Goal: Obtain resource: Download file/media

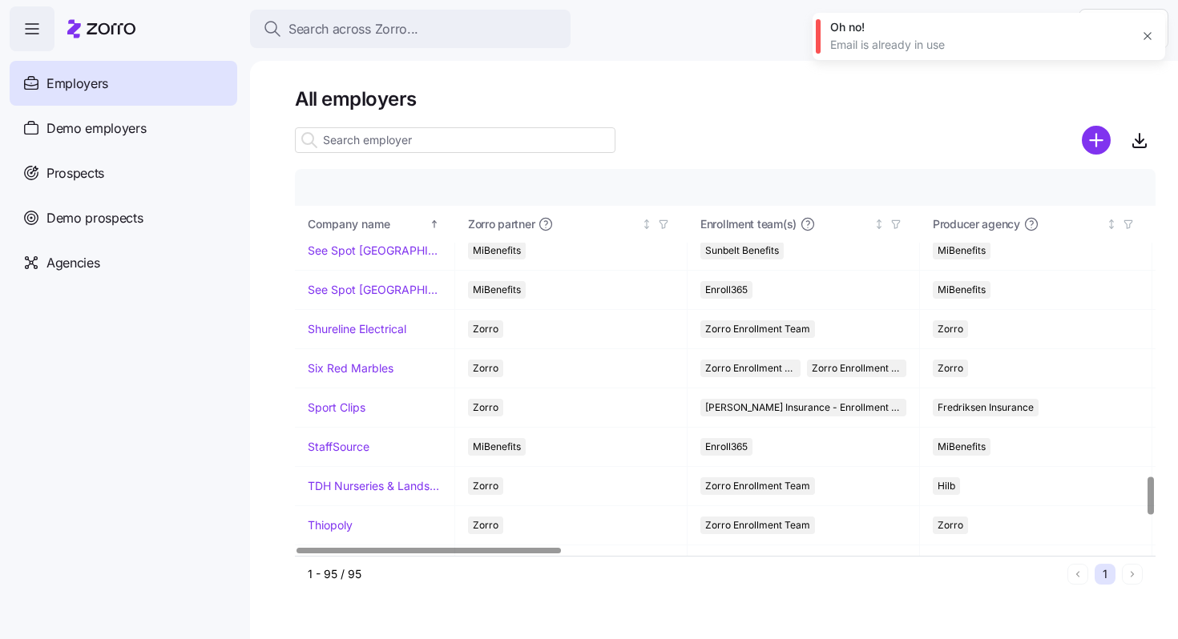
scroll to position [3085, 0]
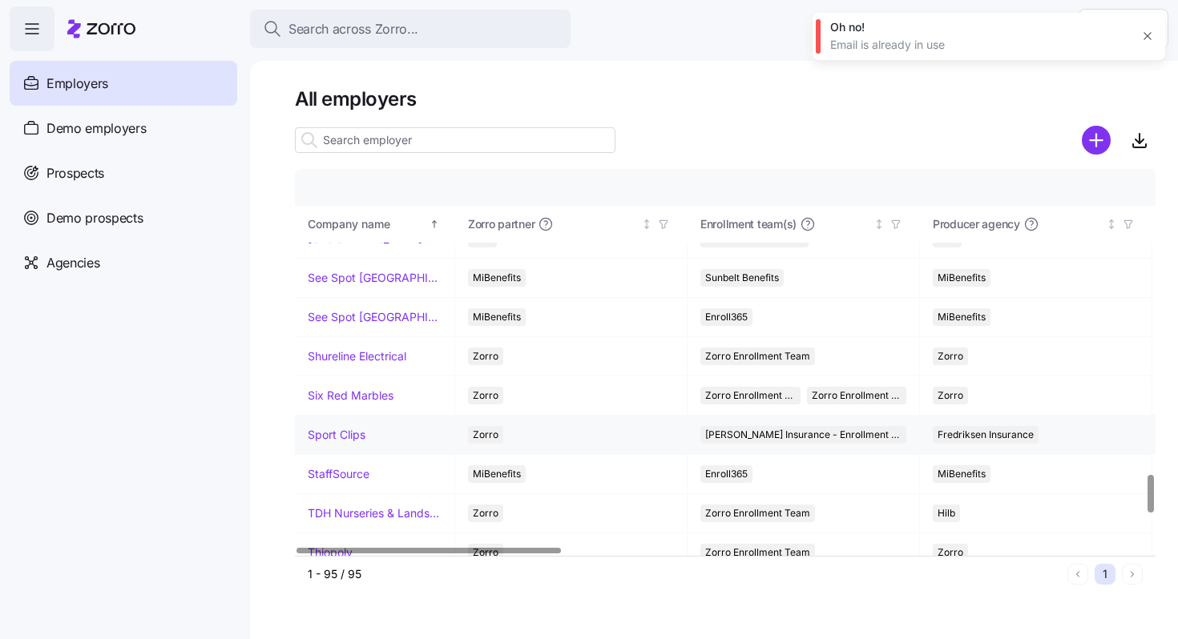
click at [339, 435] on link "Sport Clips" at bounding box center [337, 435] width 58 height 16
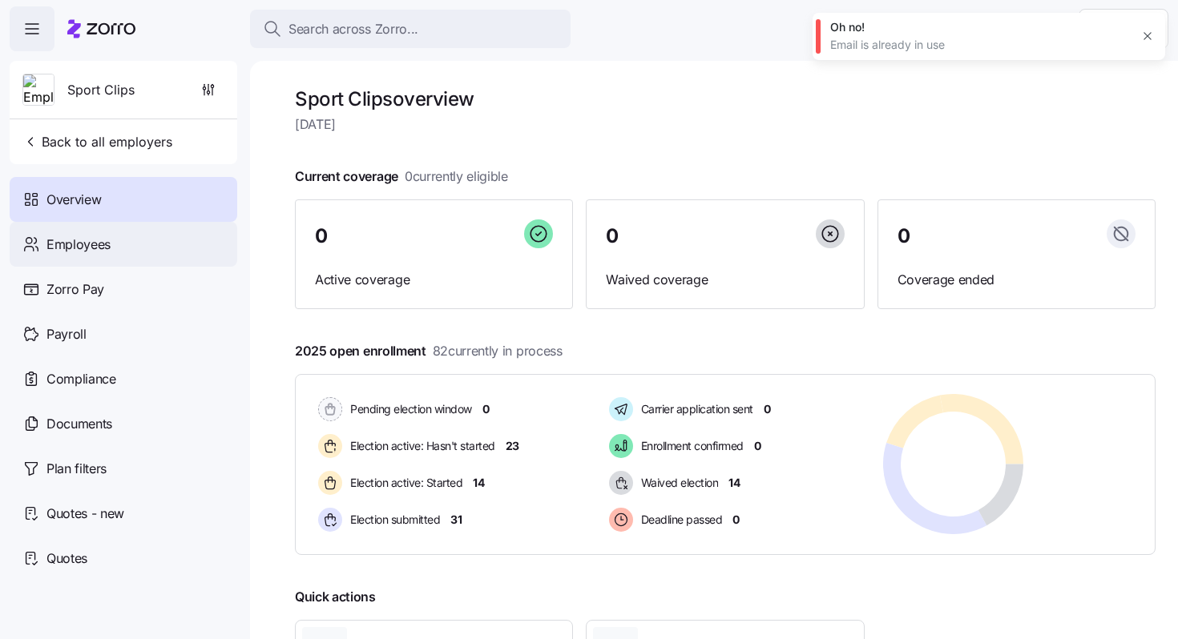
click at [138, 245] on div "Employees" at bounding box center [123, 244] width 227 height 45
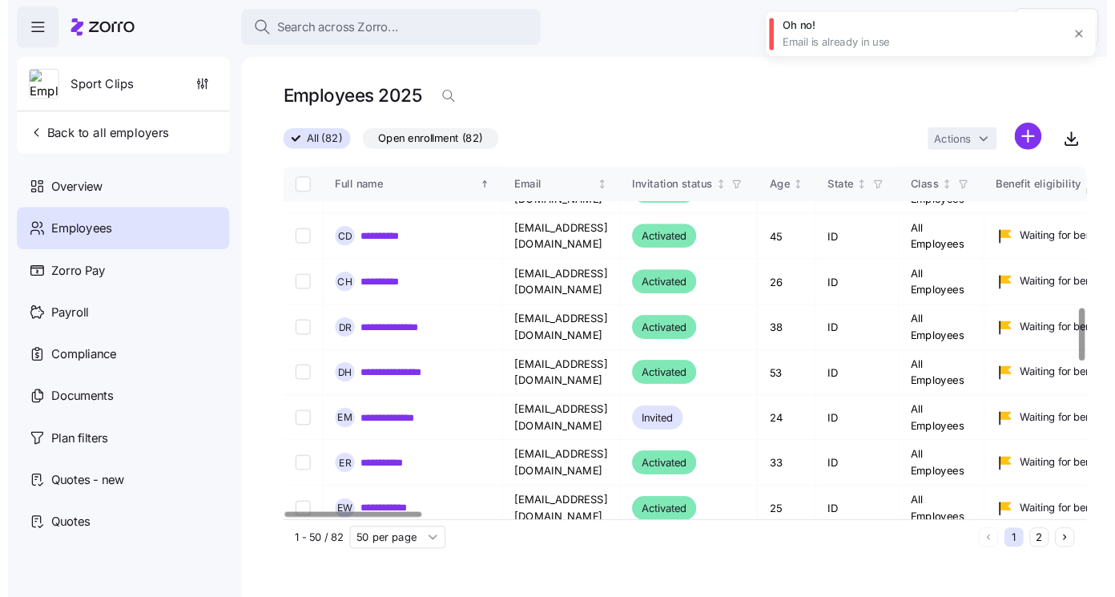
scroll to position [1020, 0]
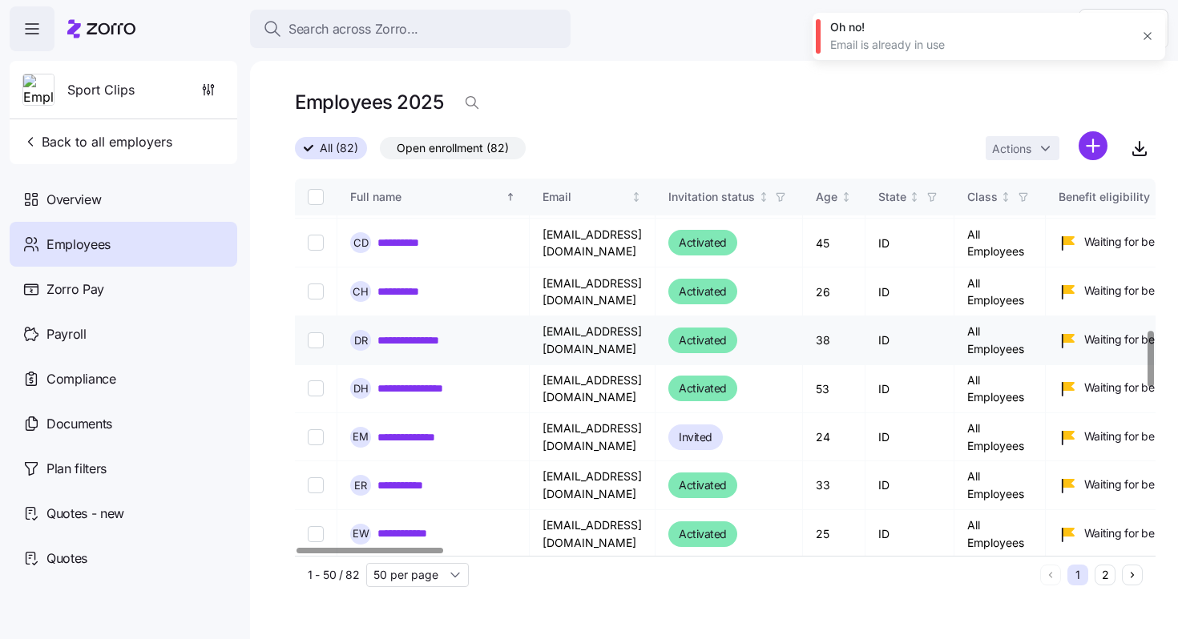
click at [451, 332] on link "**********" at bounding box center [421, 340] width 89 height 16
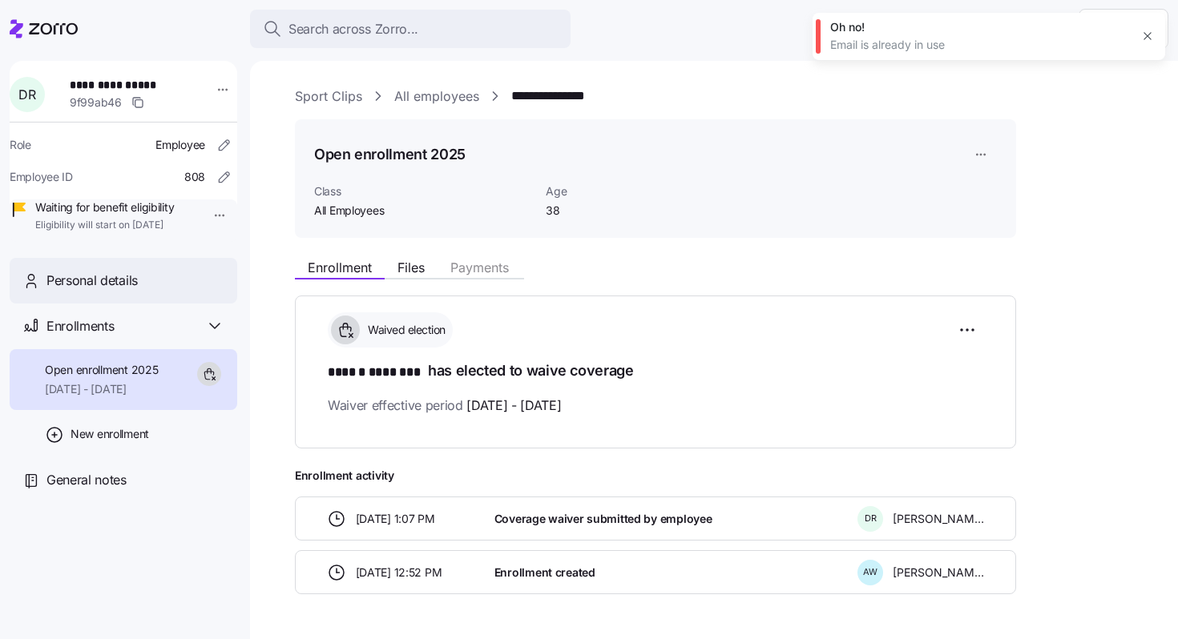
click at [129, 291] on span "Personal details" at bounding box center [91, 281] width 91 height 20
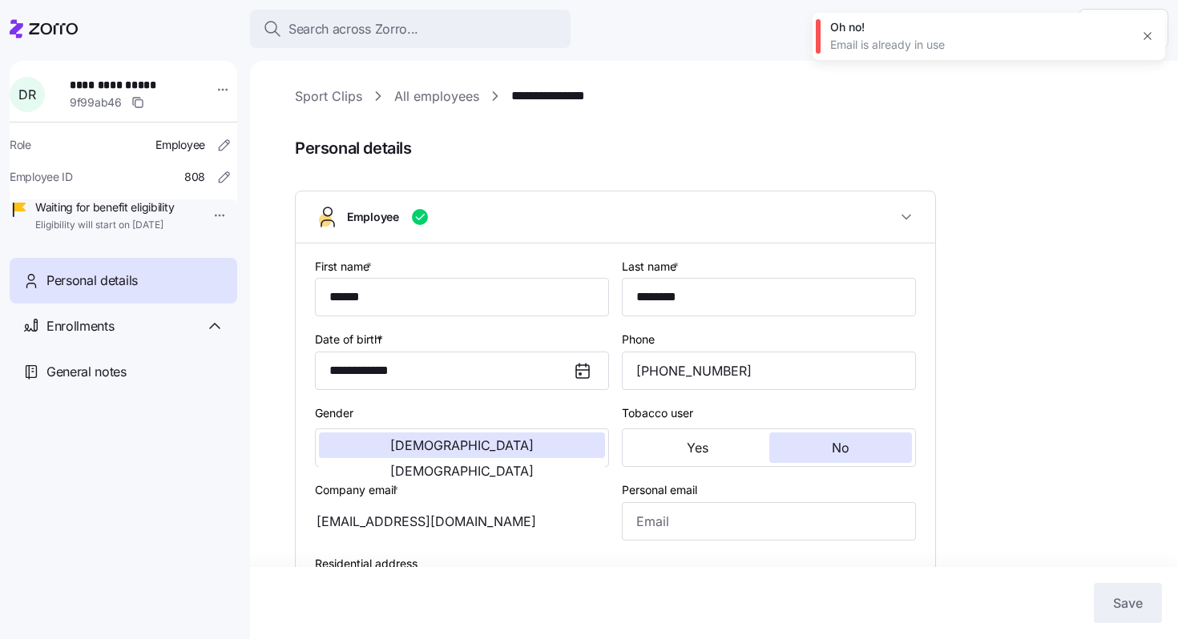
type input "All Employees"
click at [533, 465] on span "[DEMOGRAPHIC_DATA]" at bounding box center [461, 471] width 143 height 13
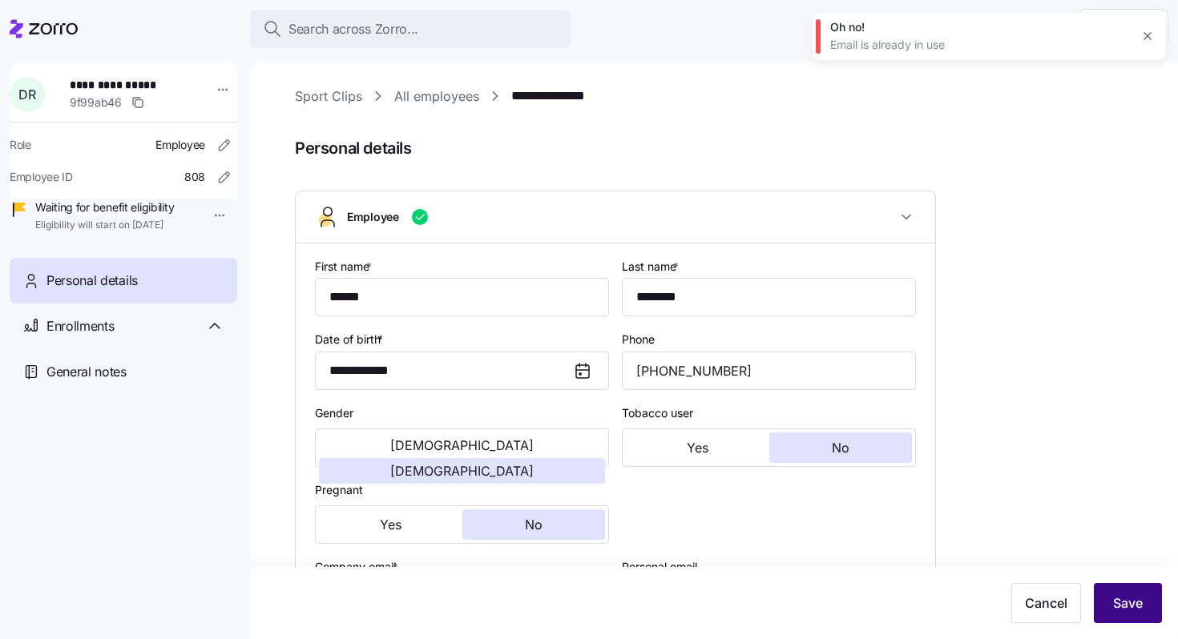
click at [1126, 605] on span "Save" at bounding box center [1128, 603] width 30 height 19
click at [334, 97] on link "Sport Clips" at bounding box center [328, 97] width 67 height 20
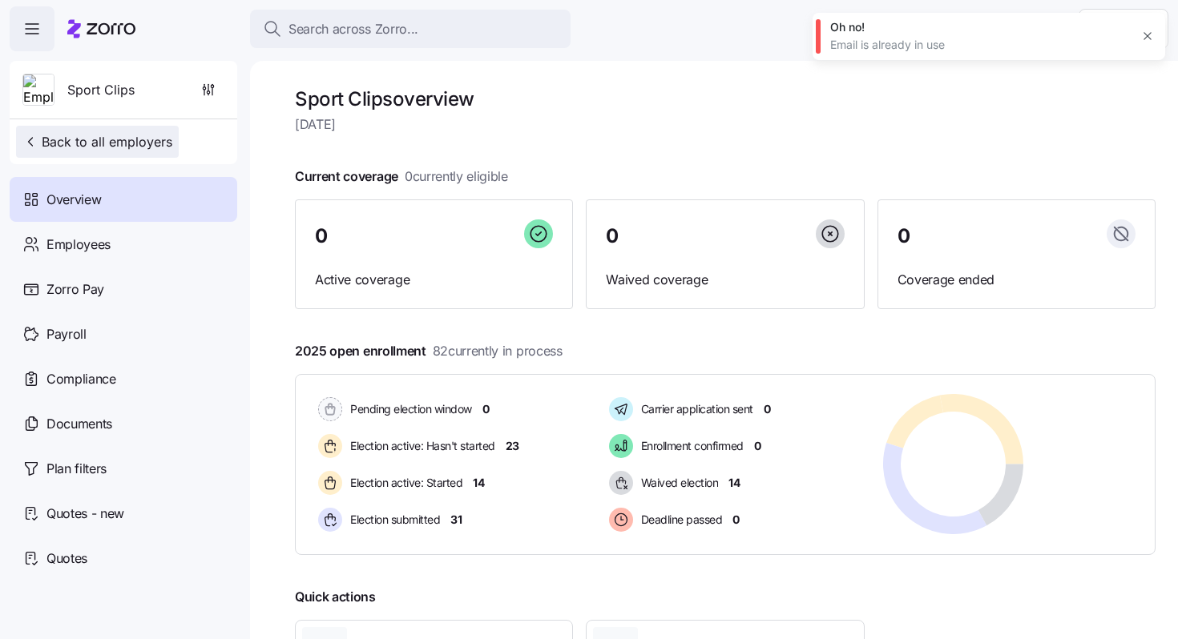
click at [165, 147] on span "Back to all employers" at bounding box center [97, 141] width 150 height 19
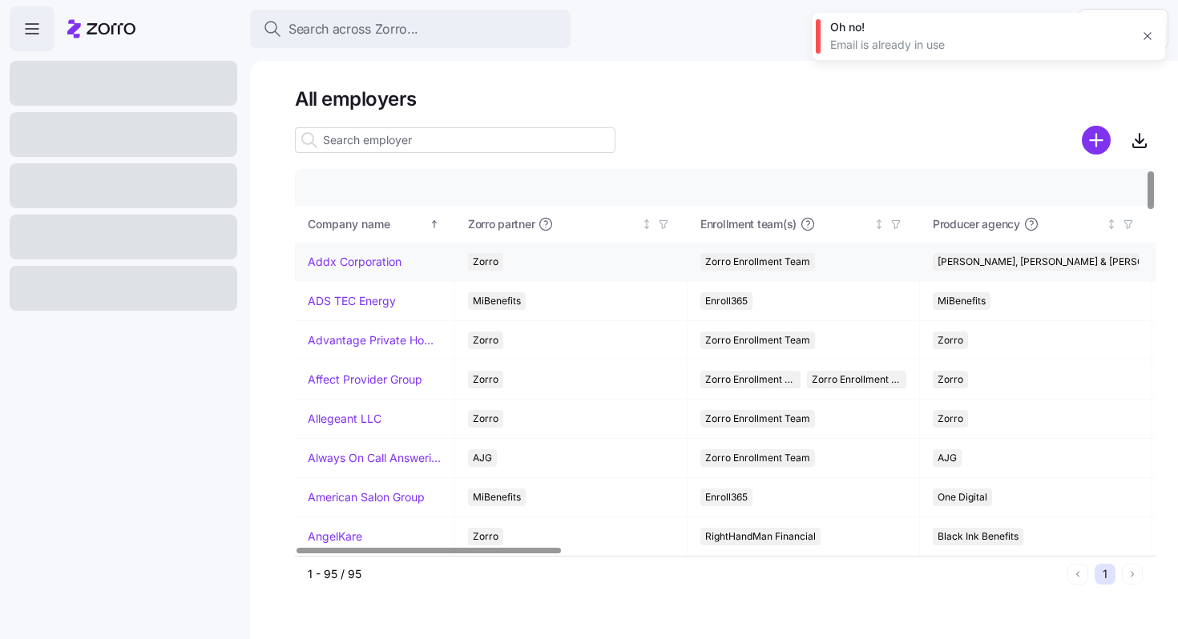
click at [358, 262] on link "Addx Corporation" at bounding box center [355, 262] width 94 height 16
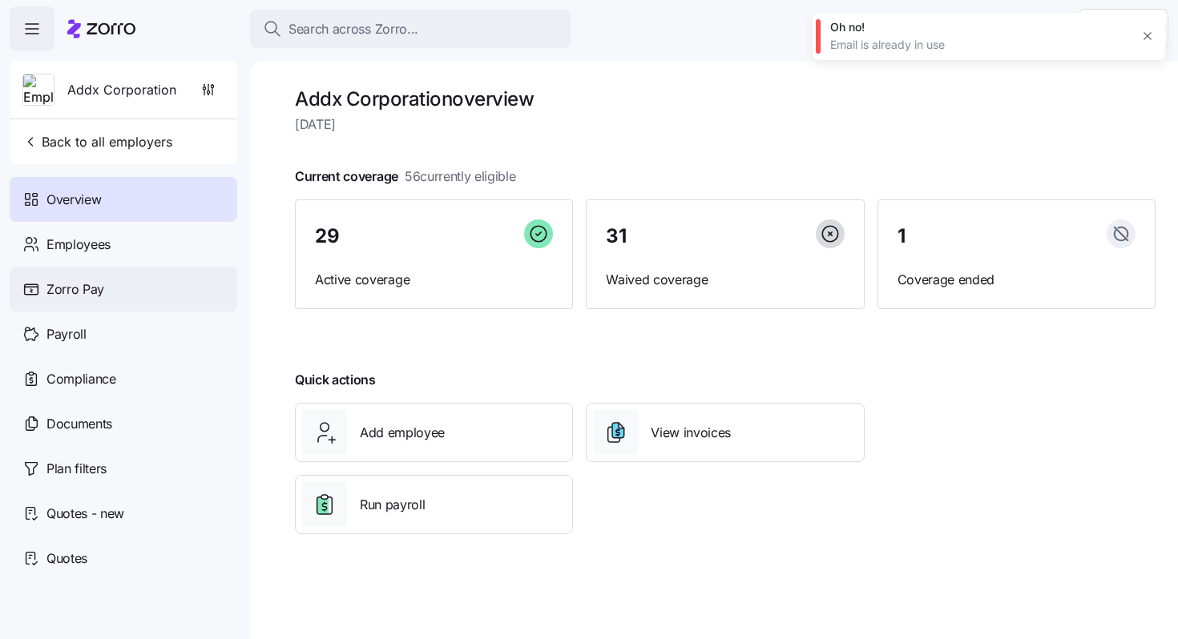
click at [127, 293] on div "Zorro Pay" at bounding box center [123, 289] width 227 height 45
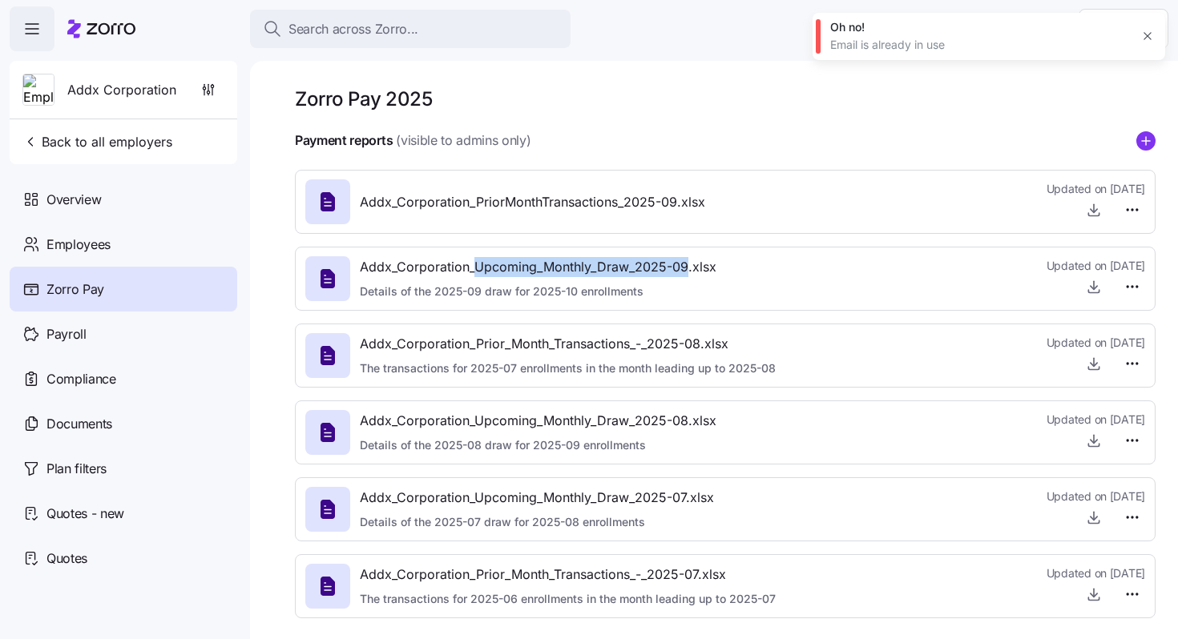
drag, startPoint x: 474, startPoint y: 268, endPoint x: 688, endPoint y: 276, distance: 214.0
click at [688, 276] on span "Addx_Corporation_Upcoming_Monthly_Draw_2025-09.xlsx" at bounding box center [538, 267] width 356 height 20
copy span "Upcoming_Monthly_Draw_2025-09"
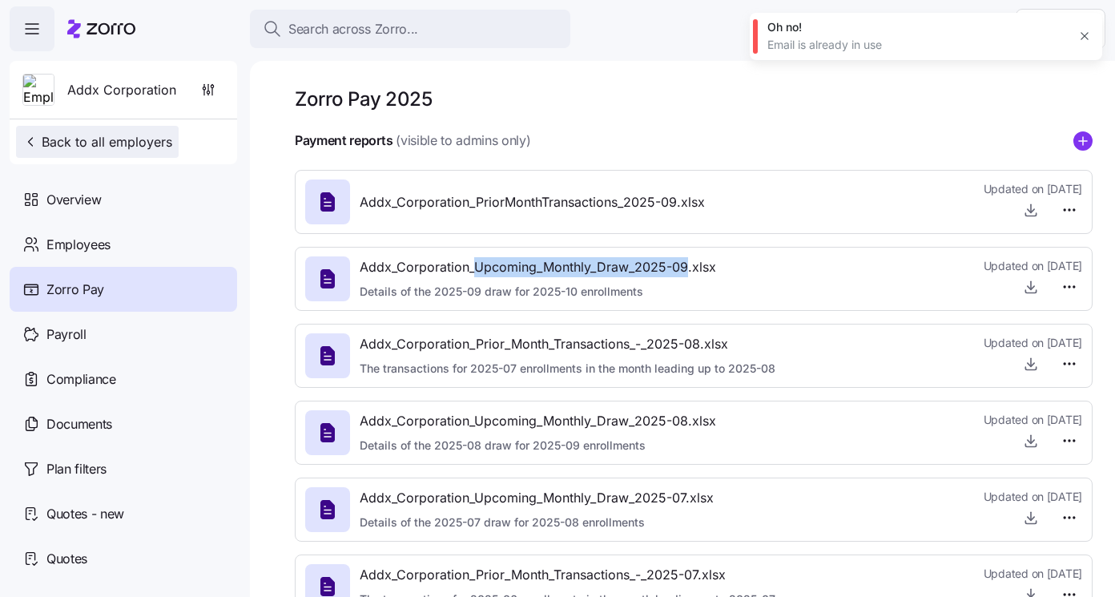
click at [120, 140] on span "Back to all employers" at bounding box center [97, 141] width 150 height 19
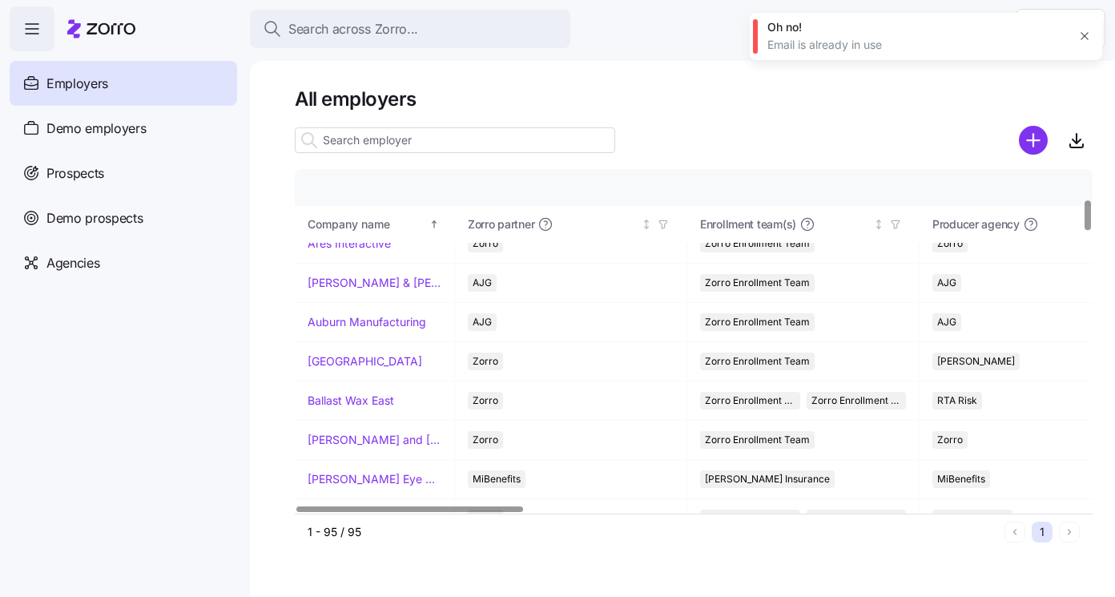
scroll to position [403, 0]
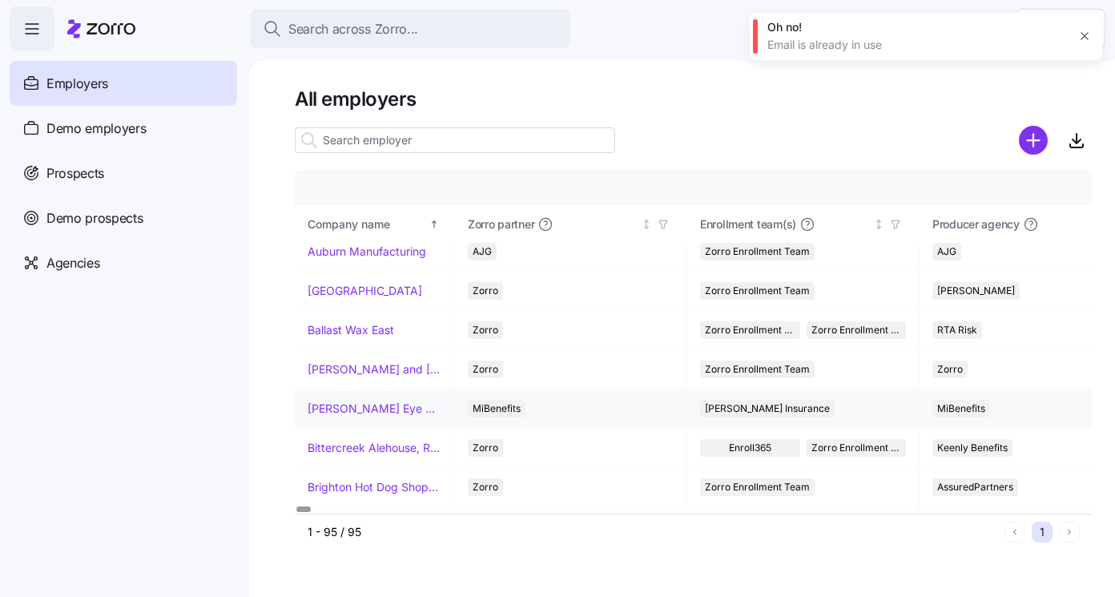
click at [393, 408] on link "[PERSON_NAME] Eye Associates" at bounding box center [375, 409] width 134 height 16
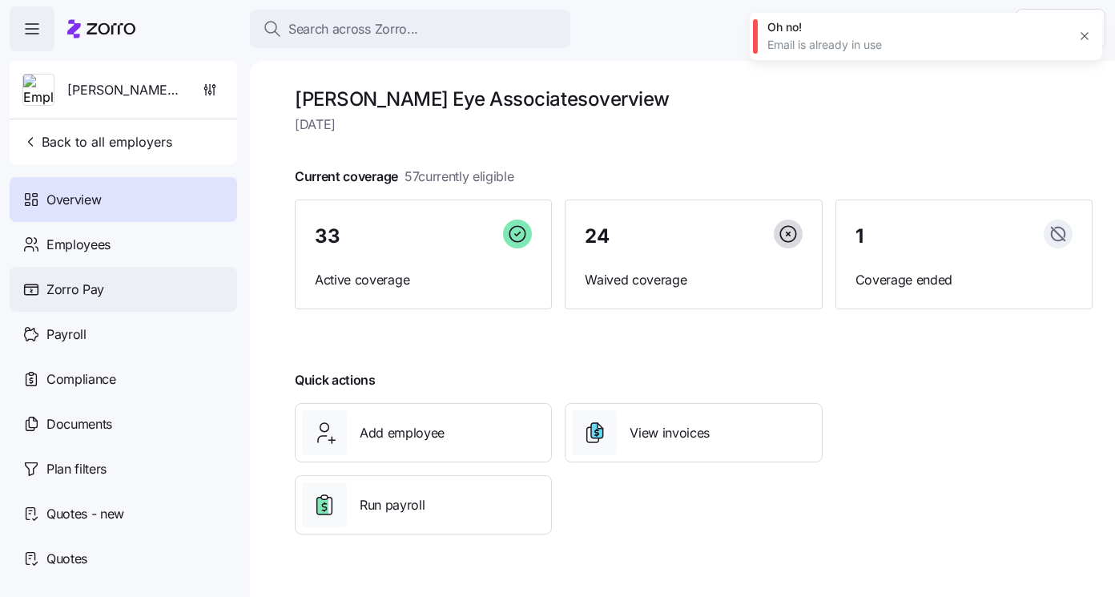
click at [136, 292] on div "Zorro Pay" at bounding box center [123, 289] width 227 height 45
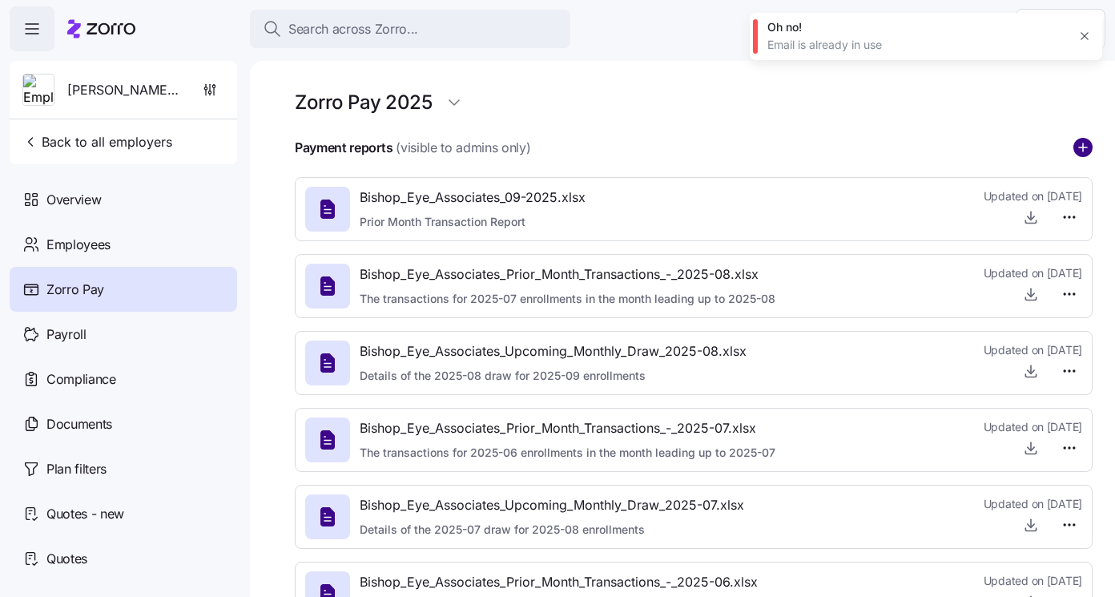
click at [1087, 146] on circle "add icon" at bounding box center [1083, 148] width 18 height 18
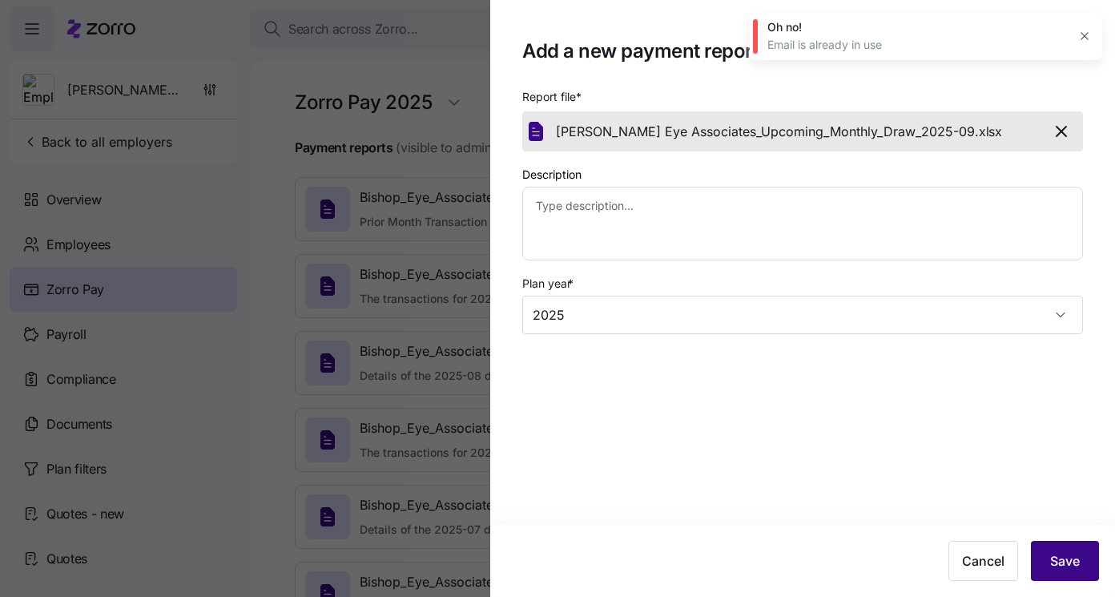
click at [1064, 557] on span "Save" at bounding box center [1065, 560] width 30 height 19
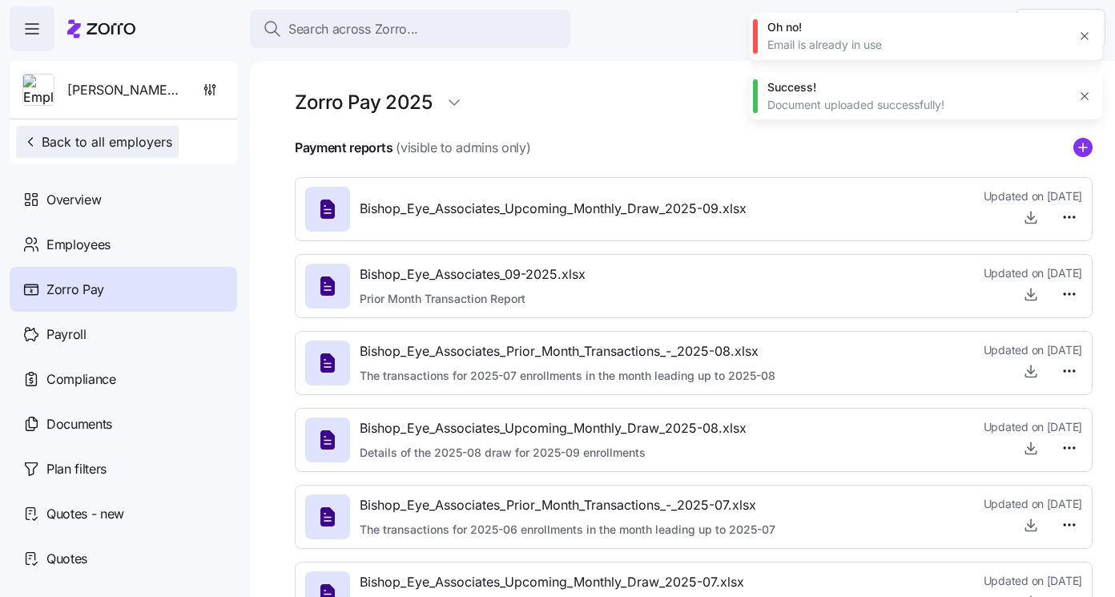
click at [165, 143] on span "Back to all employers" at bounding box center [97, 141] width 150 height 19
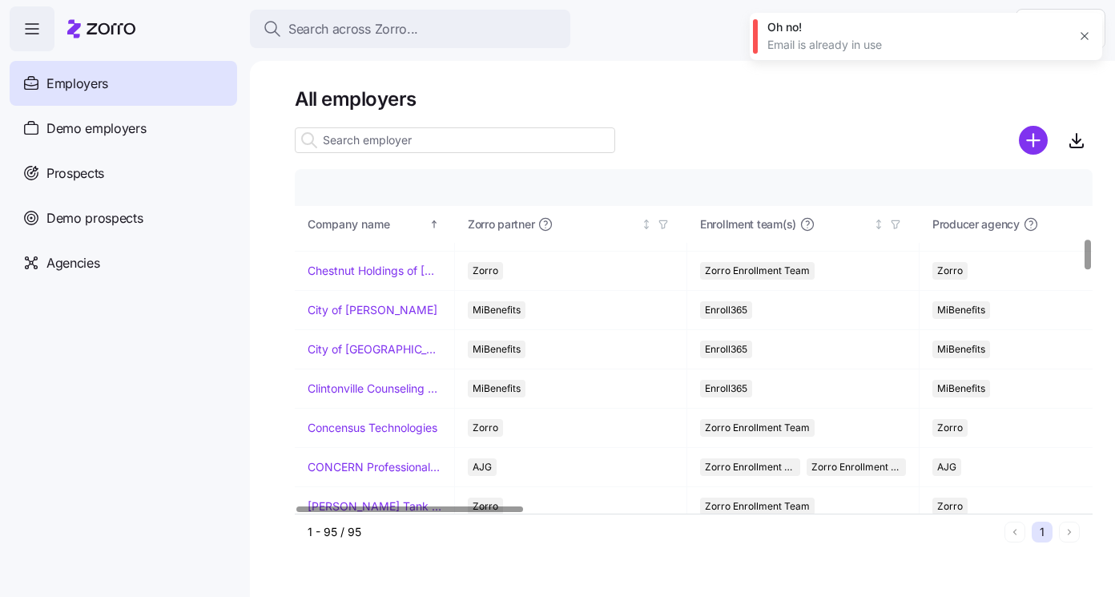
scroll to position [786, 0]
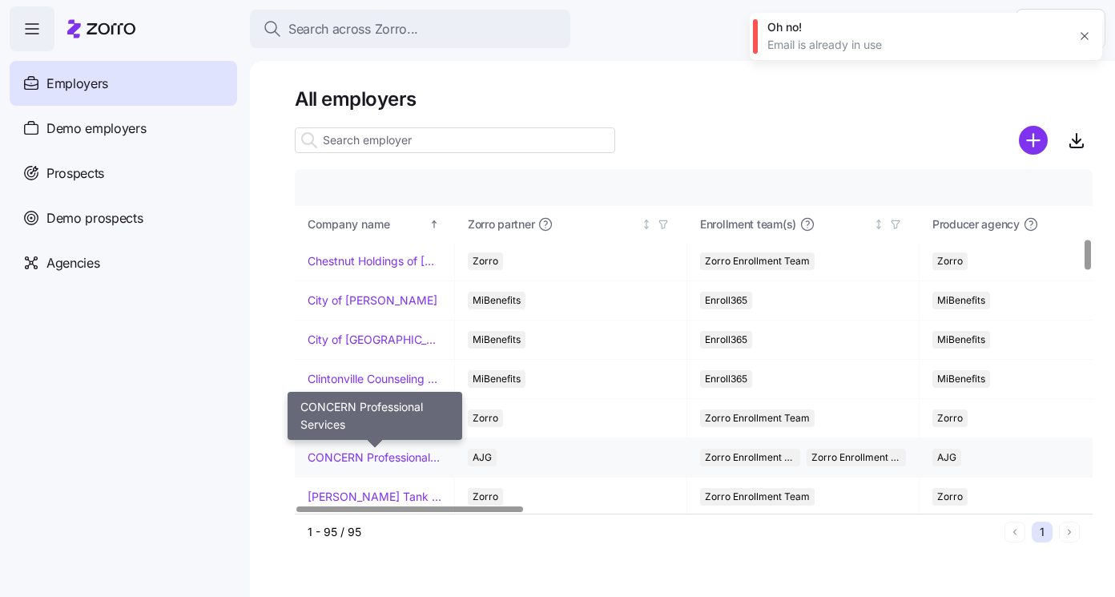
click at [382, 459] on link "CONCERN Professional Services" at bounding box center [375, 457] width 134 height 16
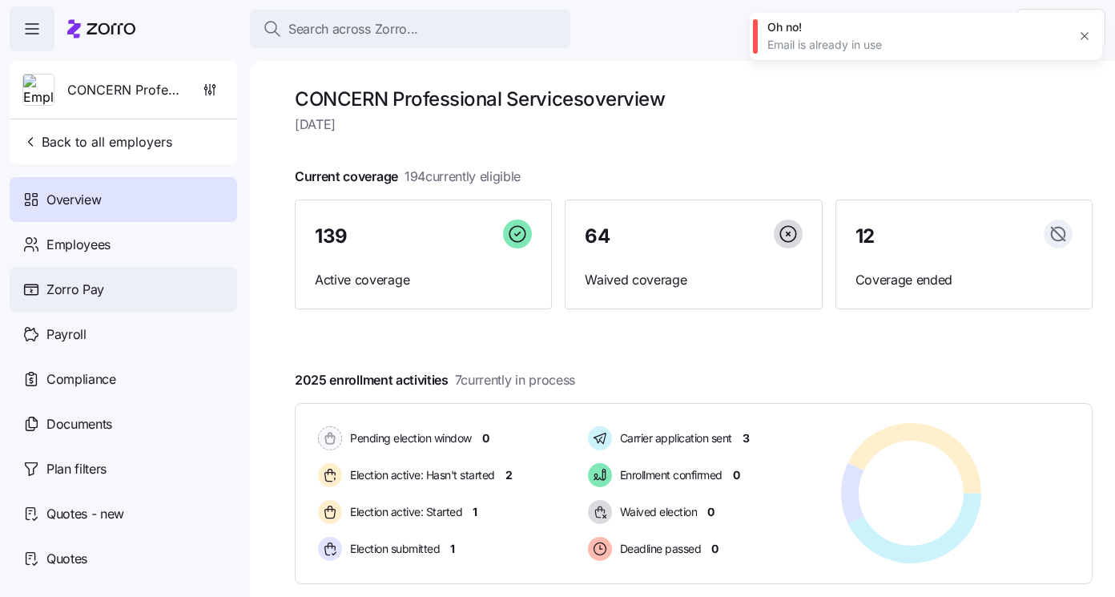
click at [147, 281] on div "Zorro Pay" at bounding box center [123, 289] width 227 height 45
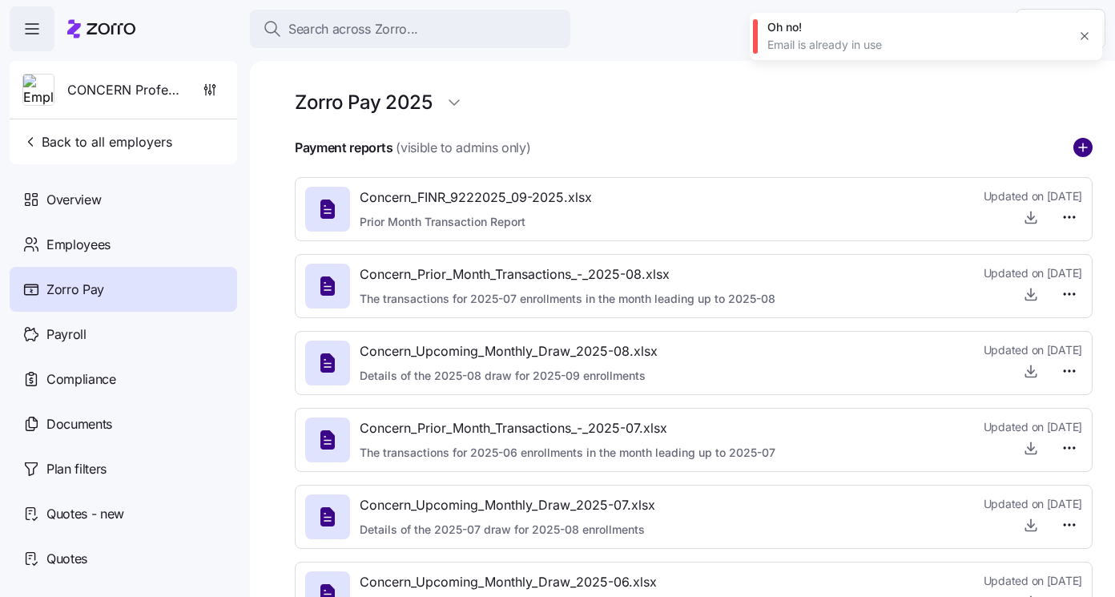
click at [1078, 144] on circle "add icon" at bounding box center [1083, 148] width 18 height 18
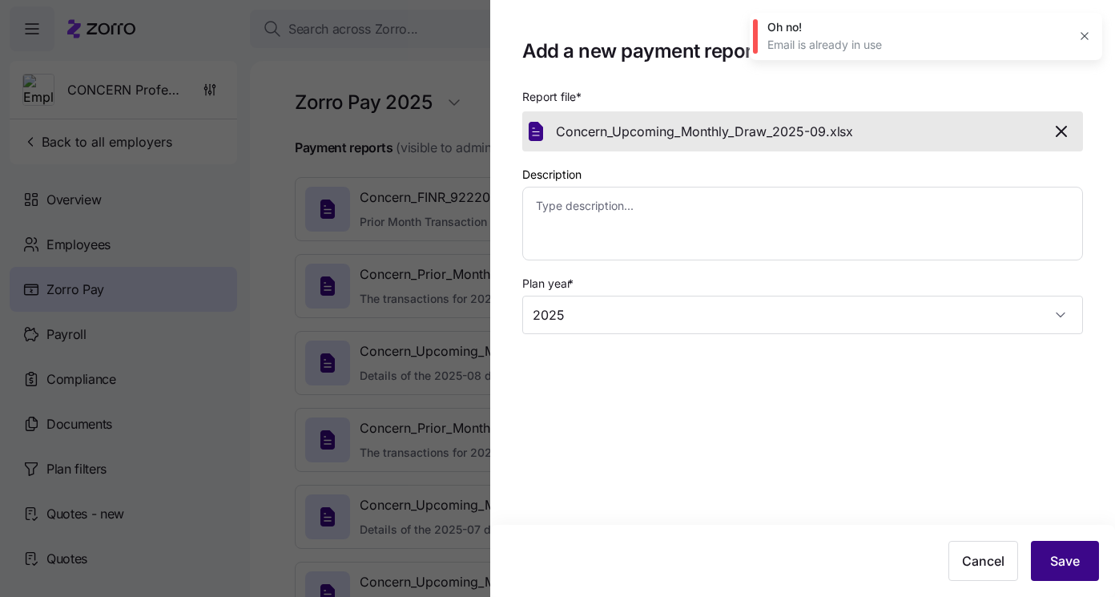
click at [1070, 558] on span "Save" at bounding box center [1065, 560] width 30 height 19
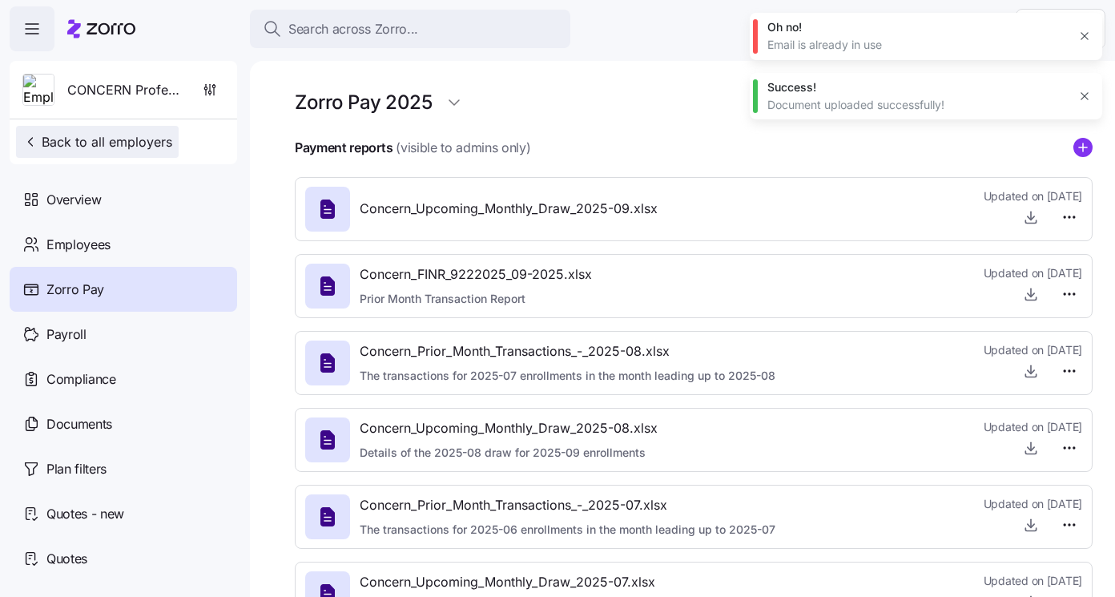
click at [145, 140] on span "Back to all employers" at bounding box center [97, 141] width 150 height 19
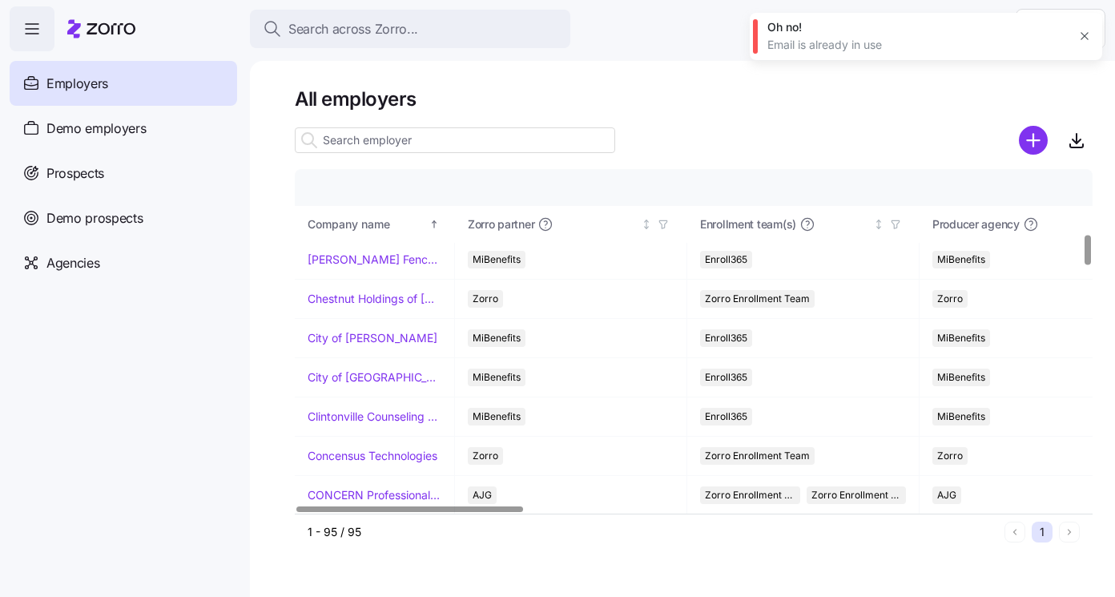
scroll to position [755, 0]
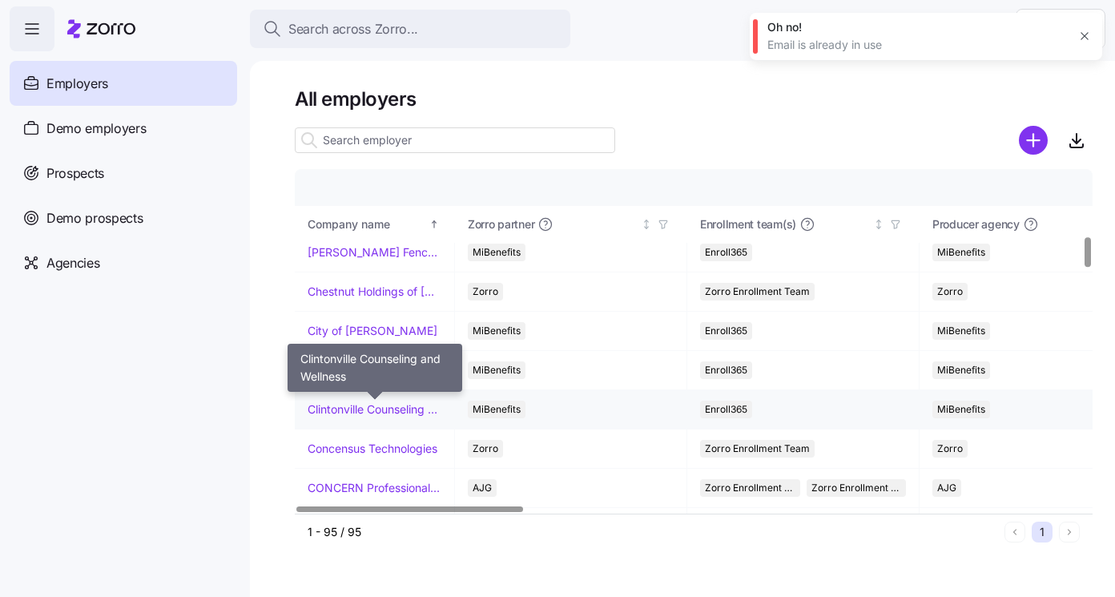
click at [405, 406] on link "Clintonville Counseling and Wellness" at bounding box center [375, 409] width 134 height 16
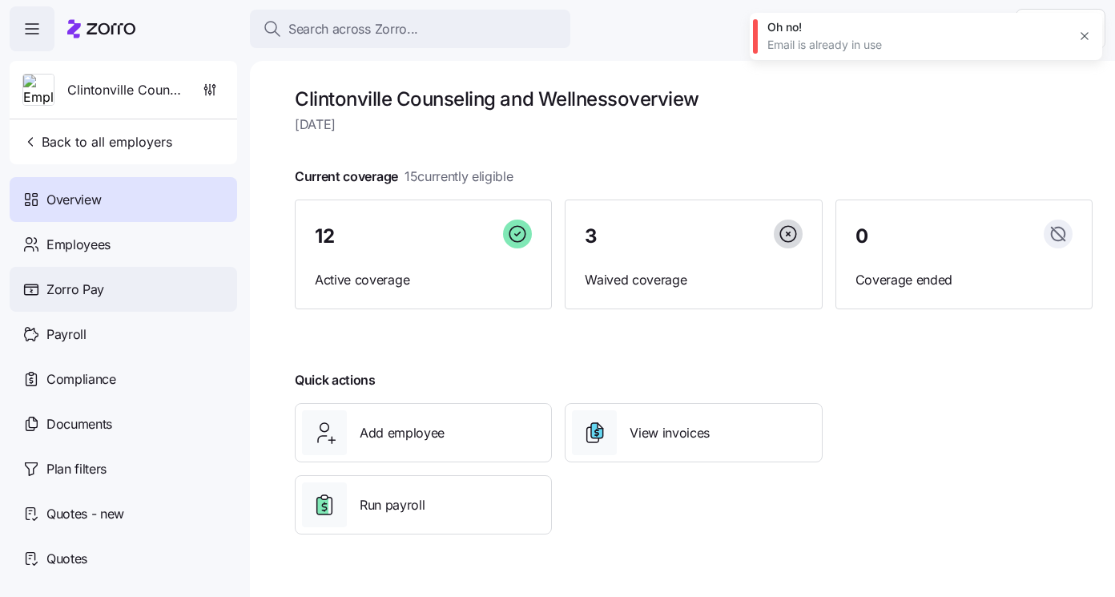
click at [130, 301] on div "Zorro Pay" at bounding box center [123, 289] width 227 height 45
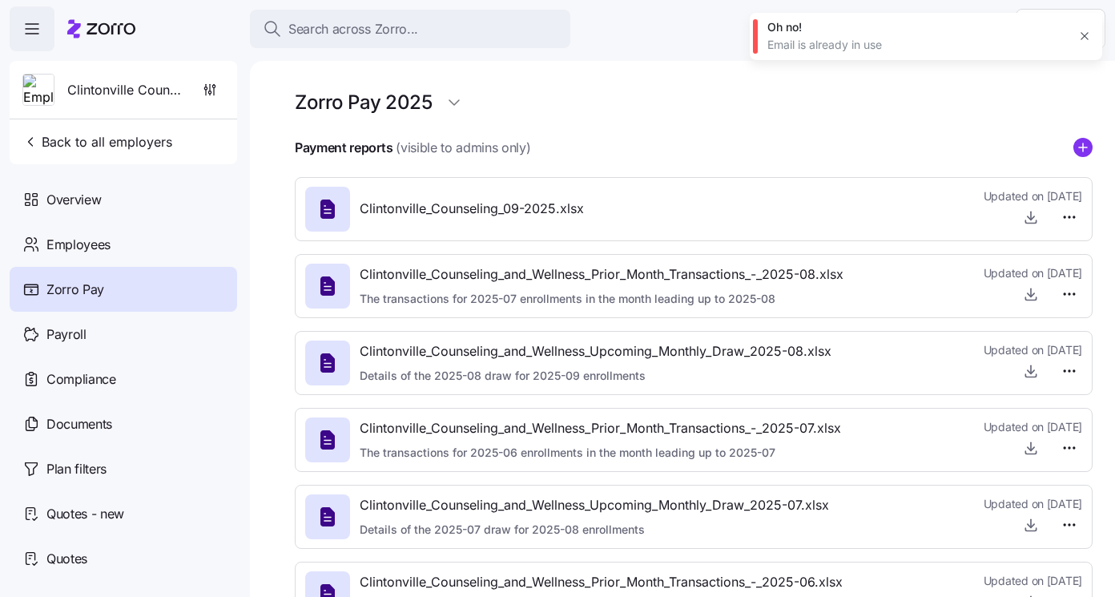
click at [1081, 147] on icon "add icon" at bounding box center [1082, 147] width 19 height 19
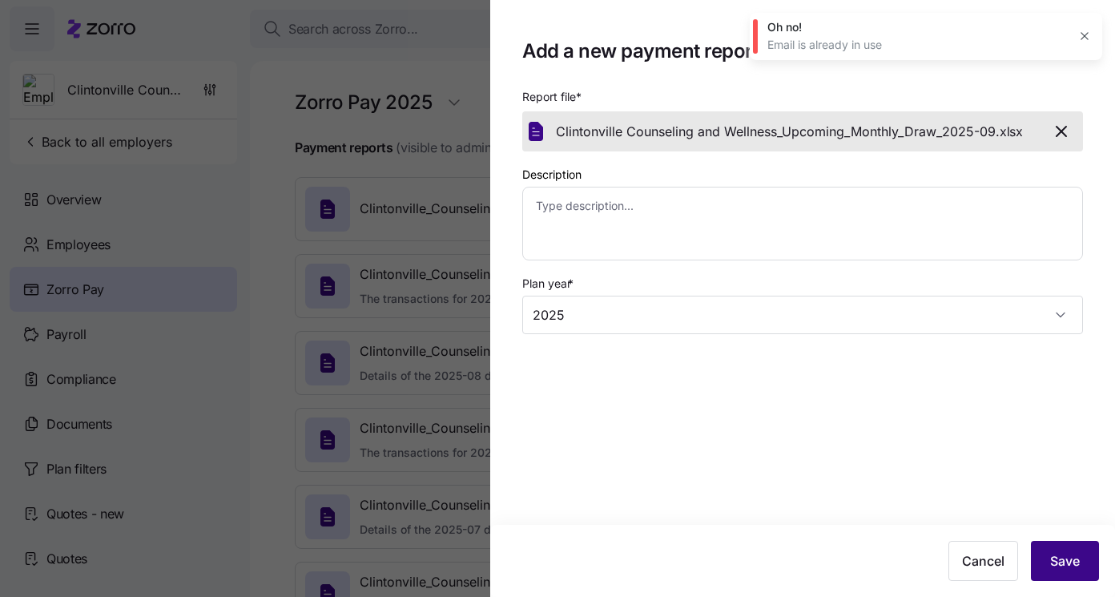
click at [1073, 571] on button "Save" at bounding box center [1065, 561] width 68 height 40
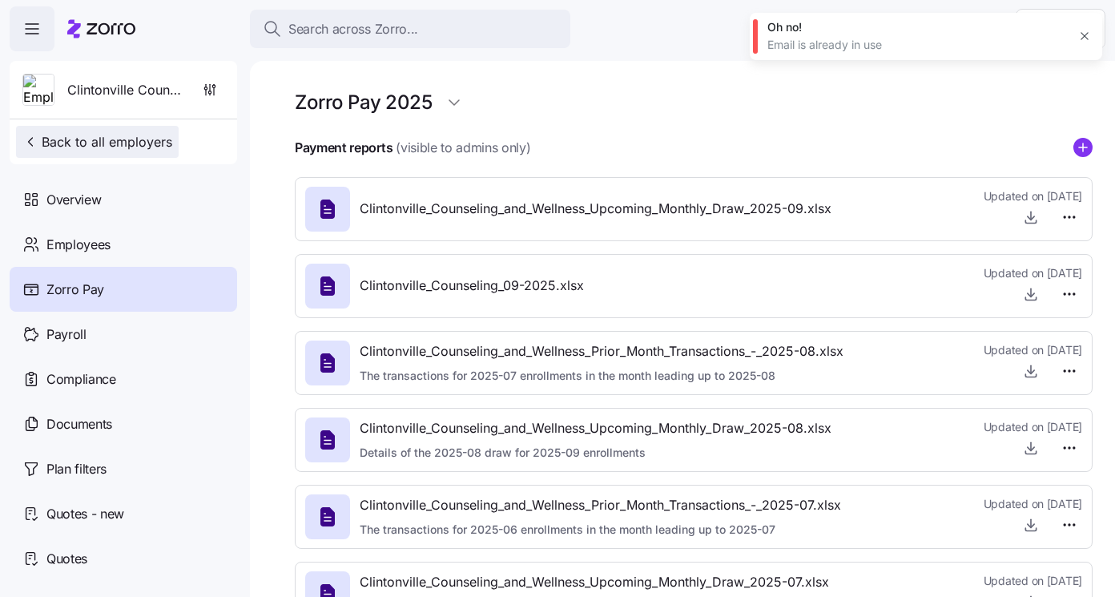
click at [159, 145] on span "Back to all employers" at bounding box center [97, 141] width 150 height 19
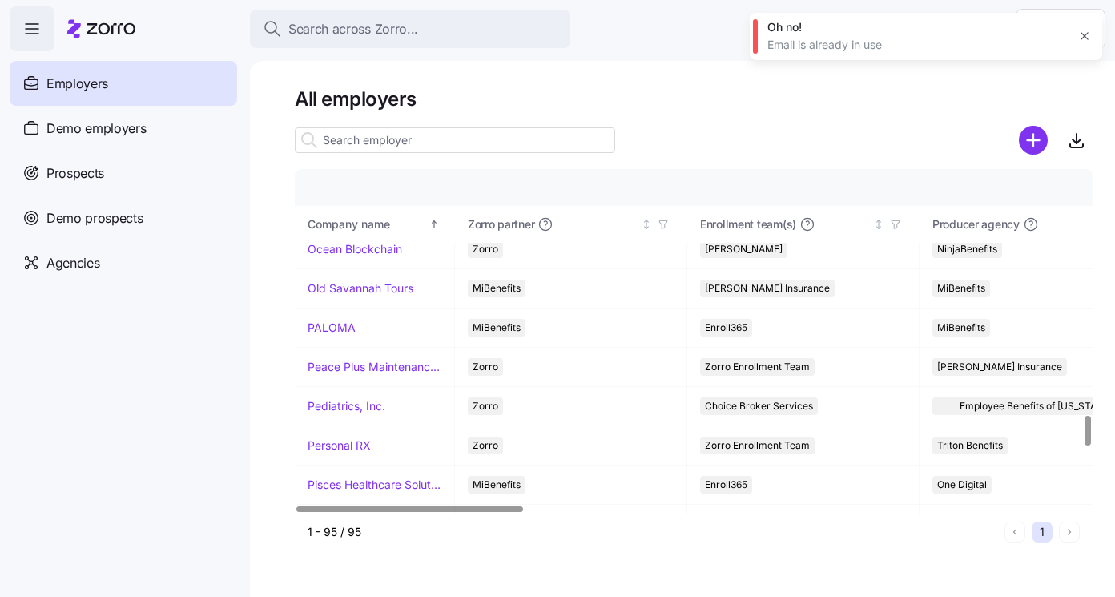
scroll to position [2786, 0]
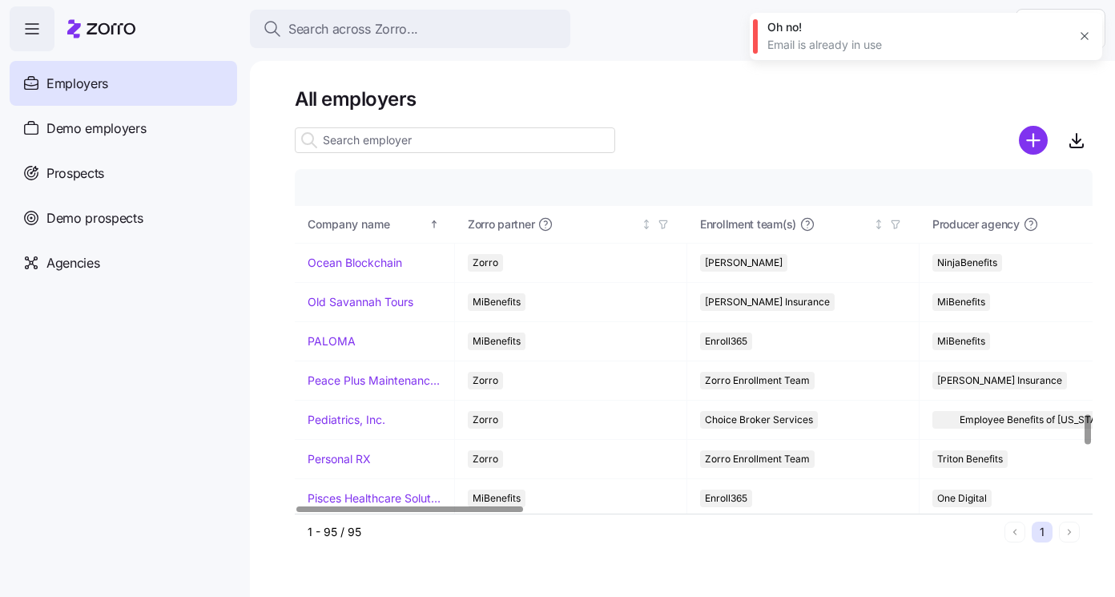
click at [344, 299] on link "Old Savannah Tours" at bounding box center [361, 302] width 106 height 16
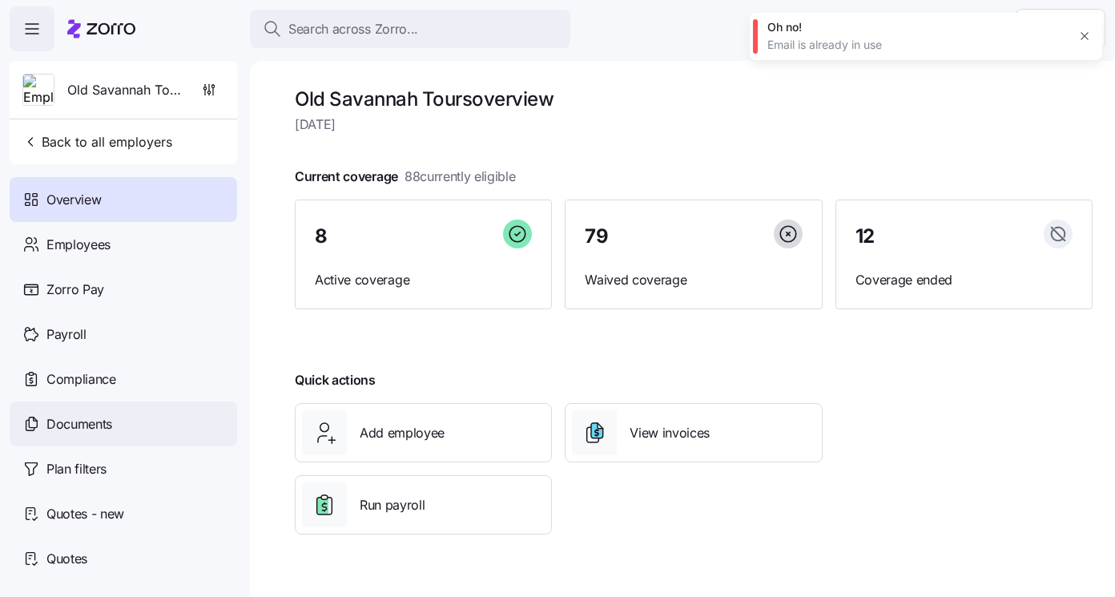
click at [87, 426] on span "Documents" at bounding box center [79, 424] width 66 height 20
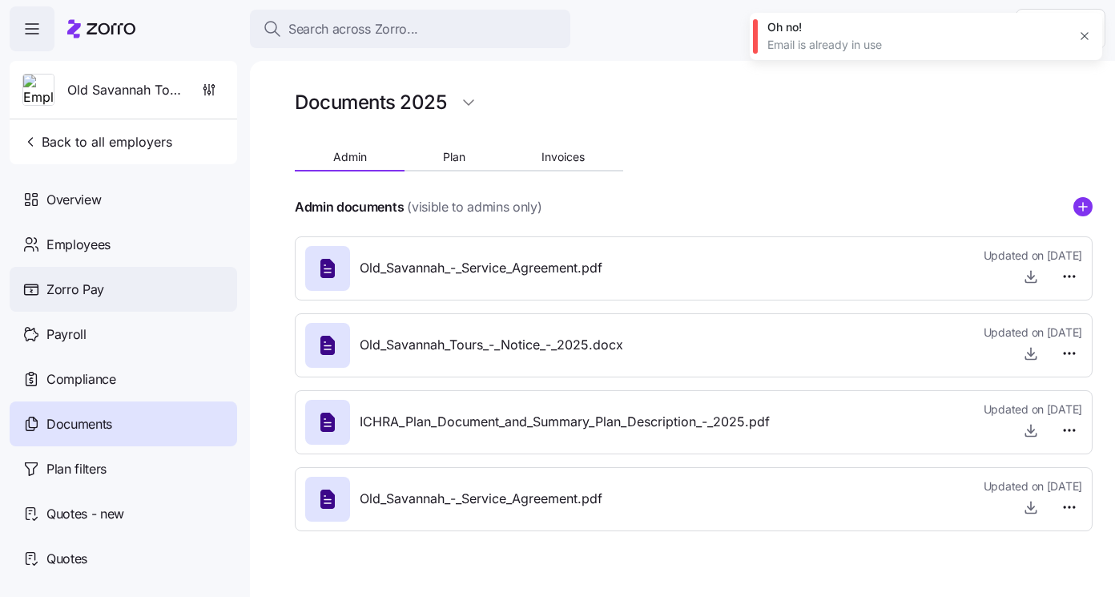
click at [151, 299] on div "Zorro Pay" at bounding box center [123, 289] width 227 height 45
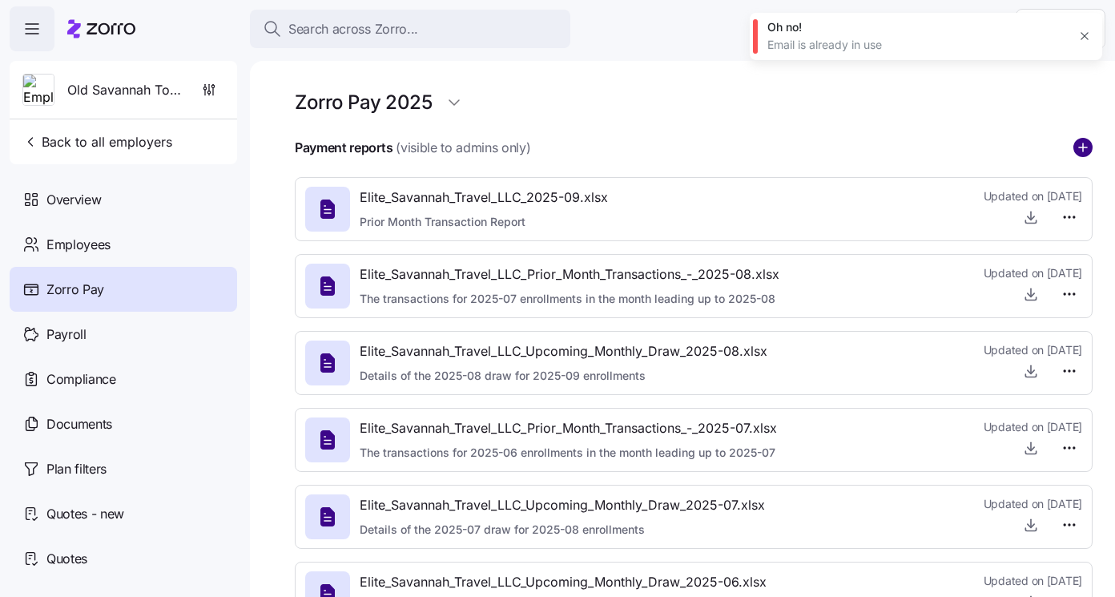
click at [1081, 143] on circle "add icon" at bounding box center [1083, 148] width 18 height 18
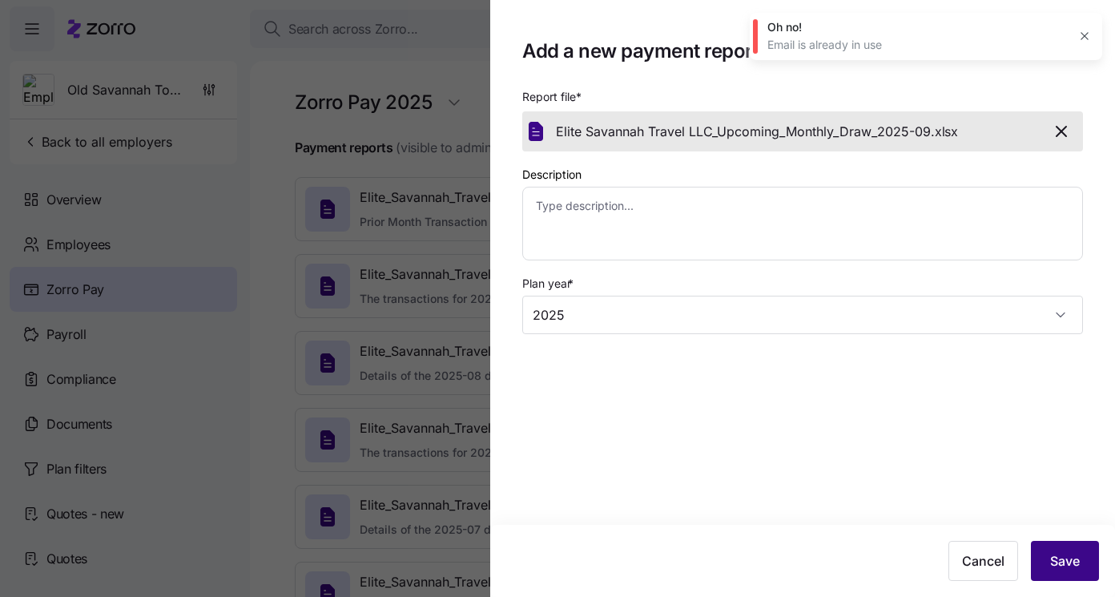
click at [1066, 547] on button "Save" at bounding box center [1065, 561] width 68 height 40
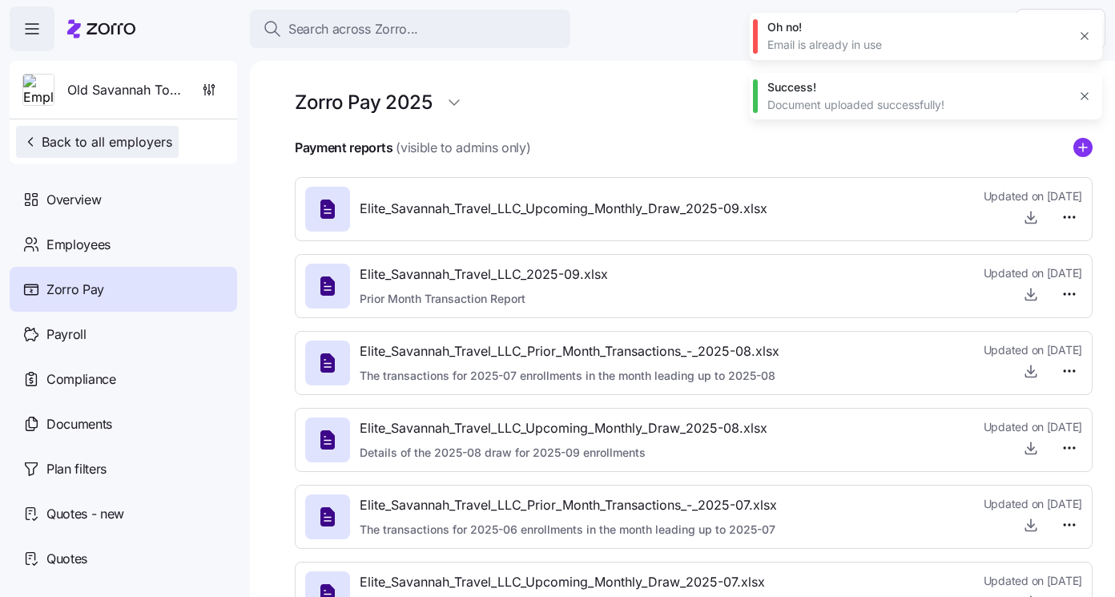
click at [139, 147] on span "Back to all employers" at bounding box center [97, 141] width 150 height 19
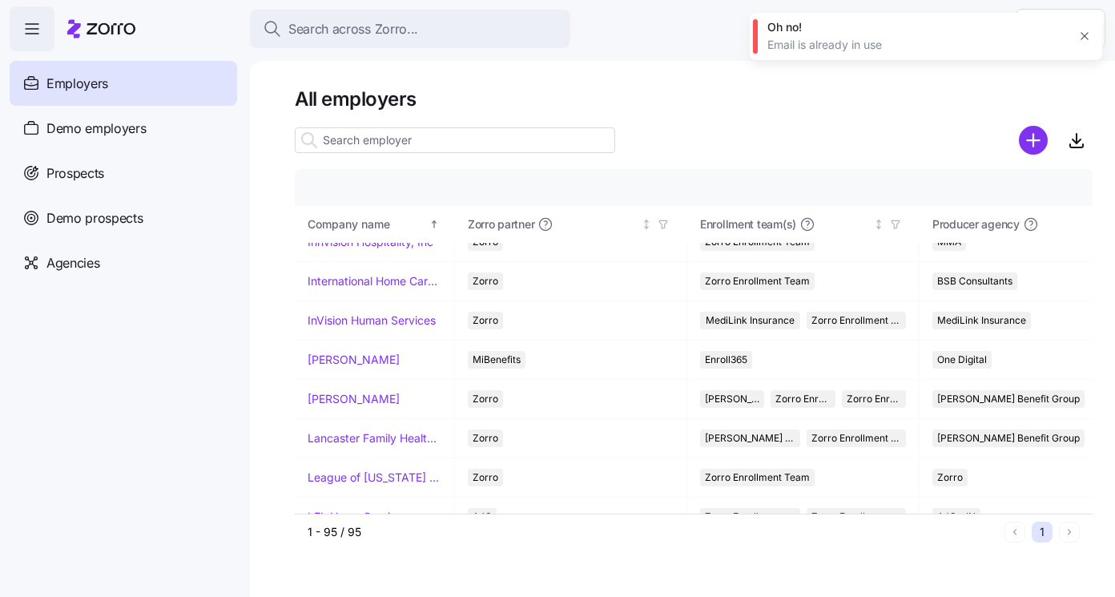
scroll to position [1859, 0]
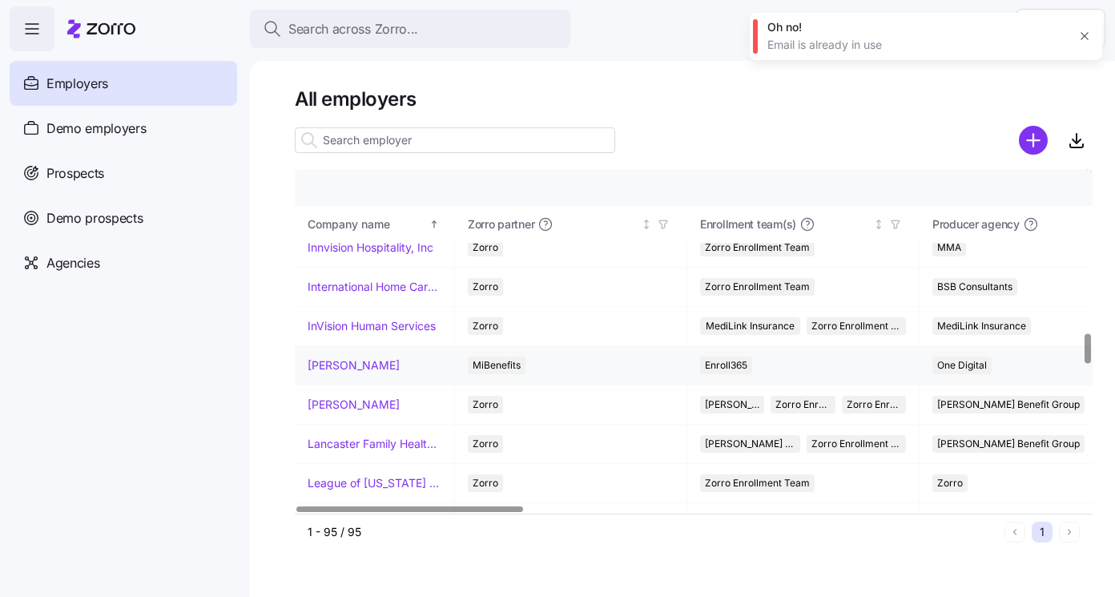
click at [369, 365] on link "[PERSON_NAME]" at bounding box center [354, 365] width 92 height 16
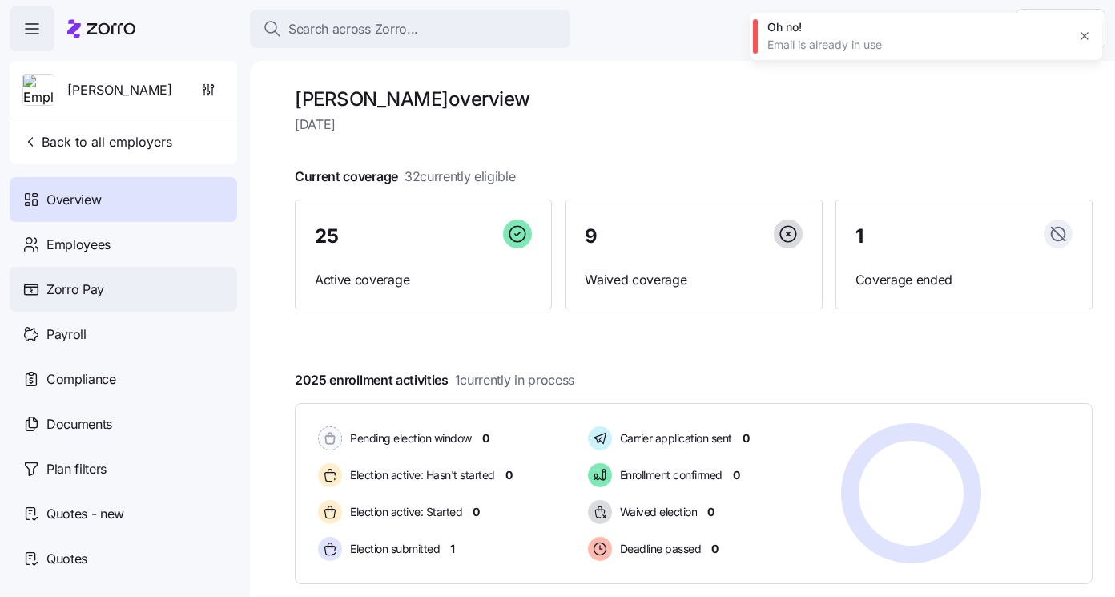
click at [106, 295] on div "Zorro Pay" at bounding box center [123, 289] width 227 height 45
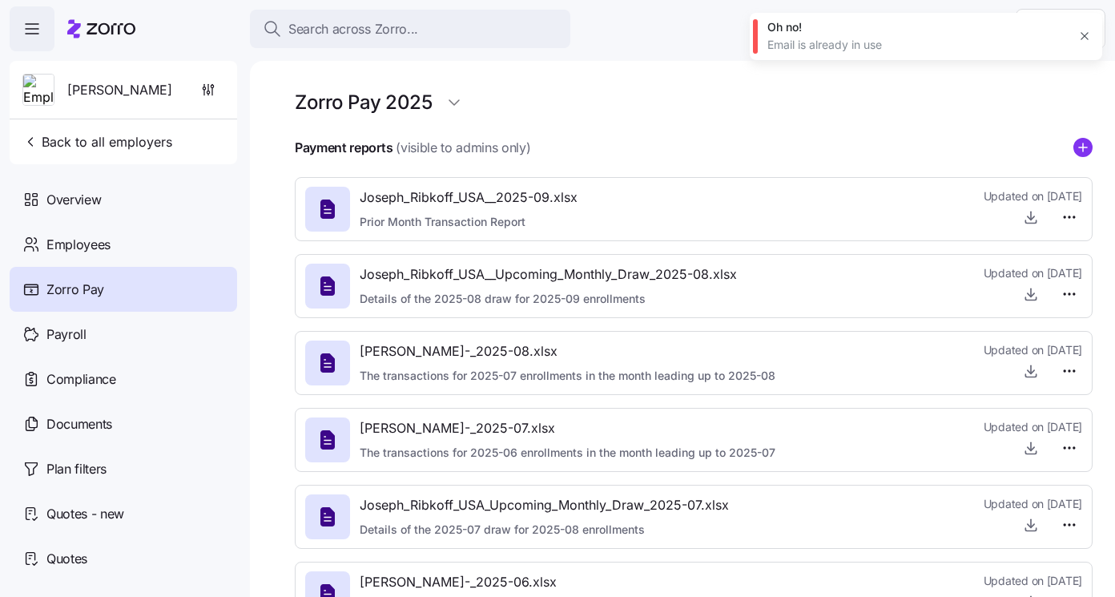
click at [1086, 148] on icon "add icon" at bounding box center [1082, 147] width 19 height 19
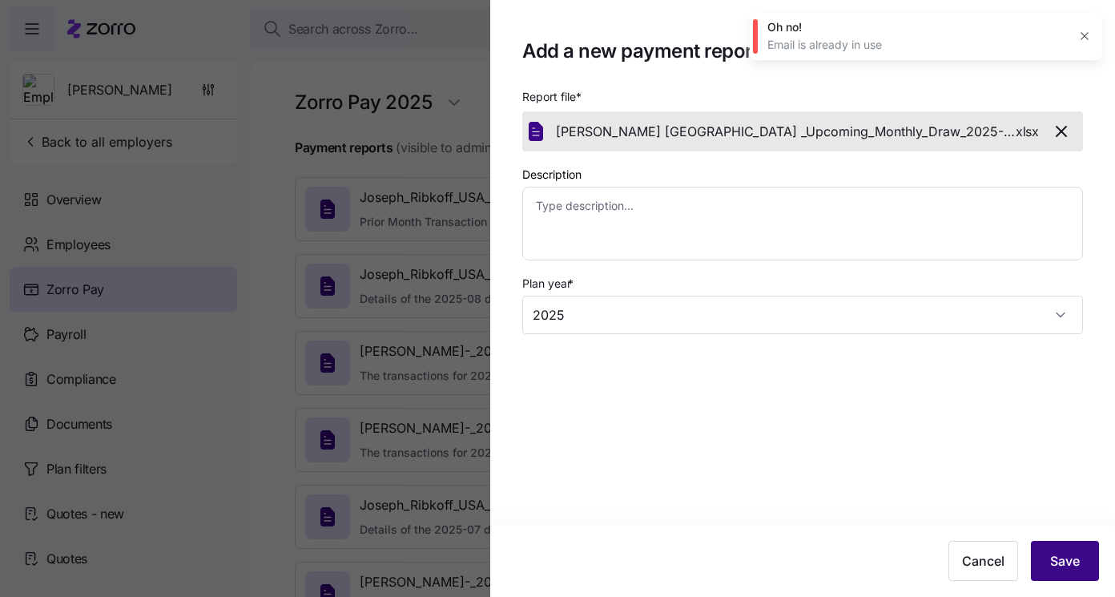
click at [1064, 557] on span "Save" at bounding box center [1065, 560] width 30 height 19
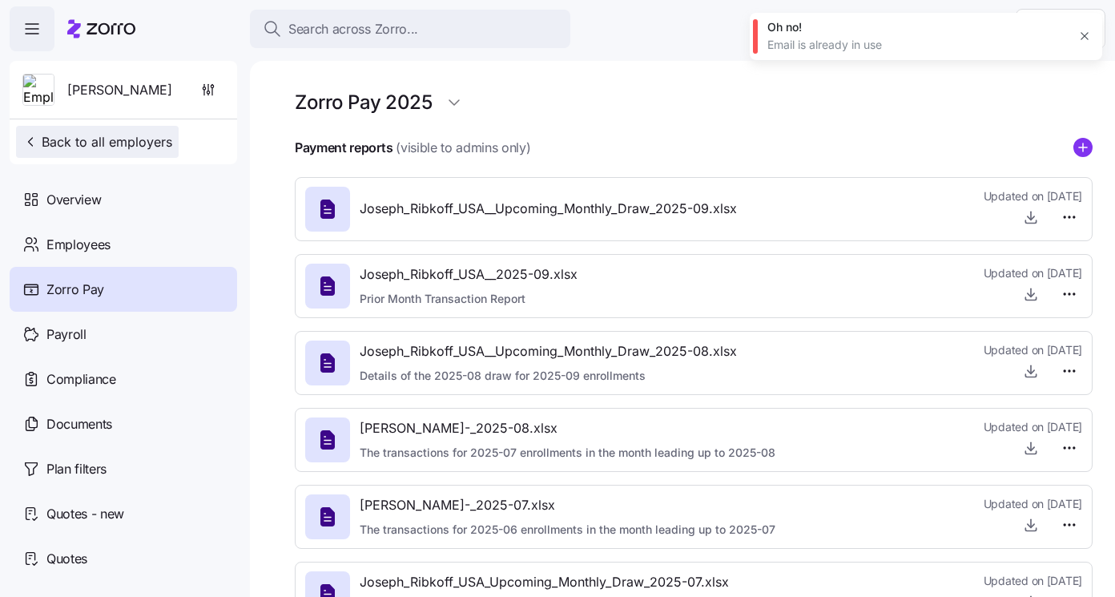
click at [159, 138] on span "Back to all employers" at bounding box center [97, 141] width 150 height 19
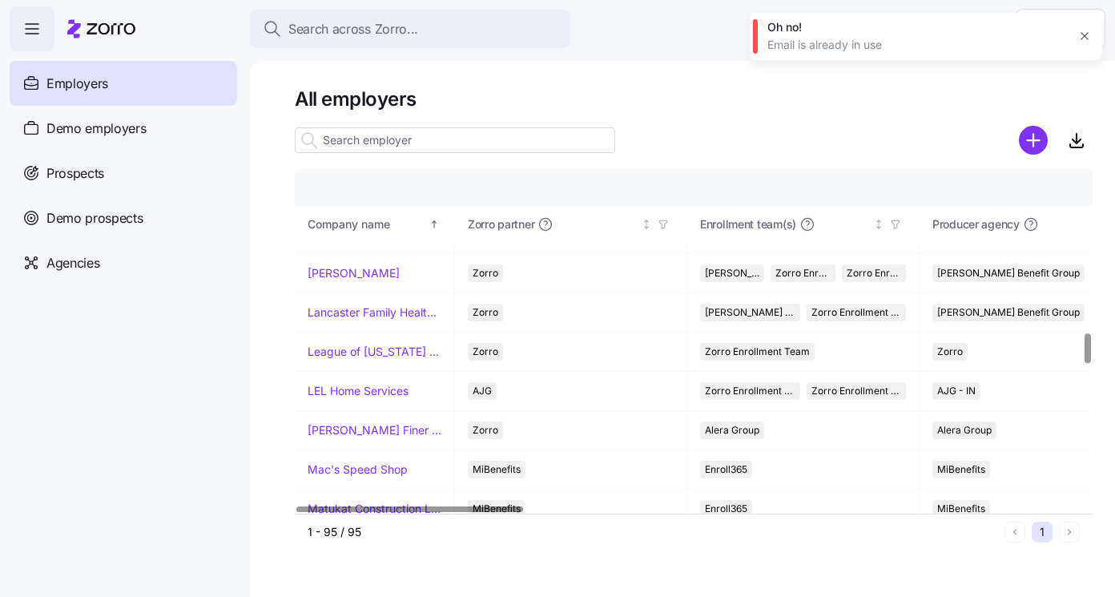
scroll to position [2260, 0]
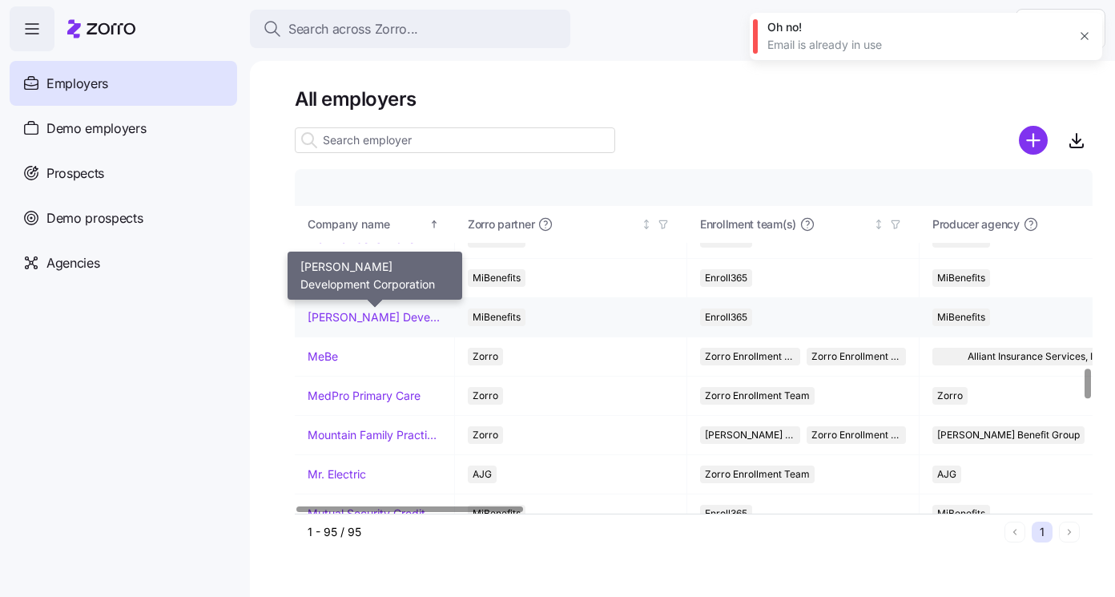
click at [410, 313] on link "[PERSON_NAME] Development Corporation" at bounding box center [375, 317] width 134 height 16
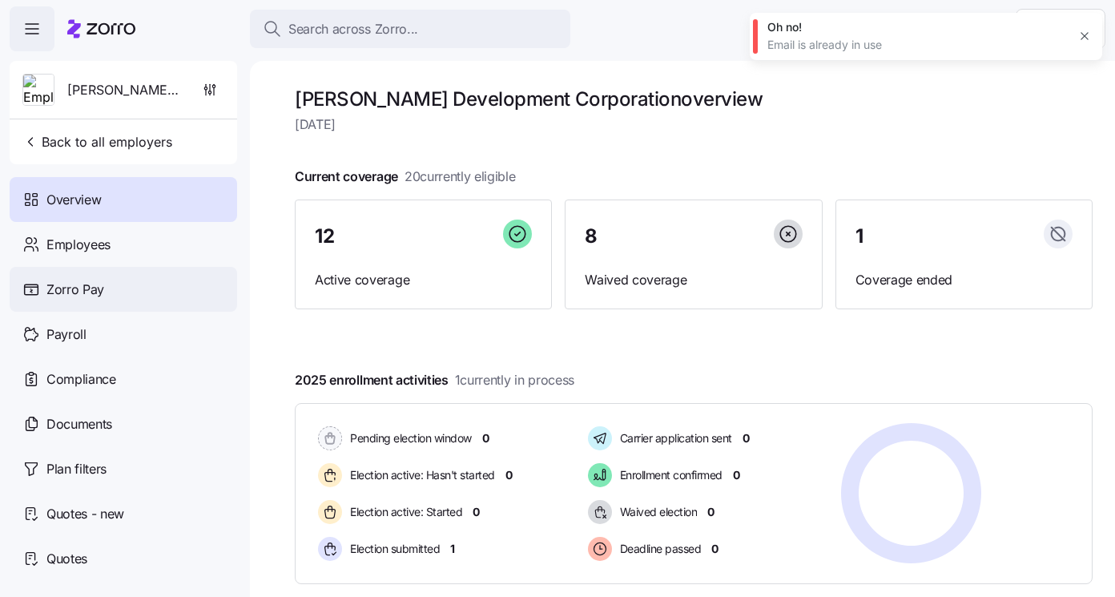
click at [133, 292] on div "Zorro Pay" at bounding box center [123, 289] width 227 height 45
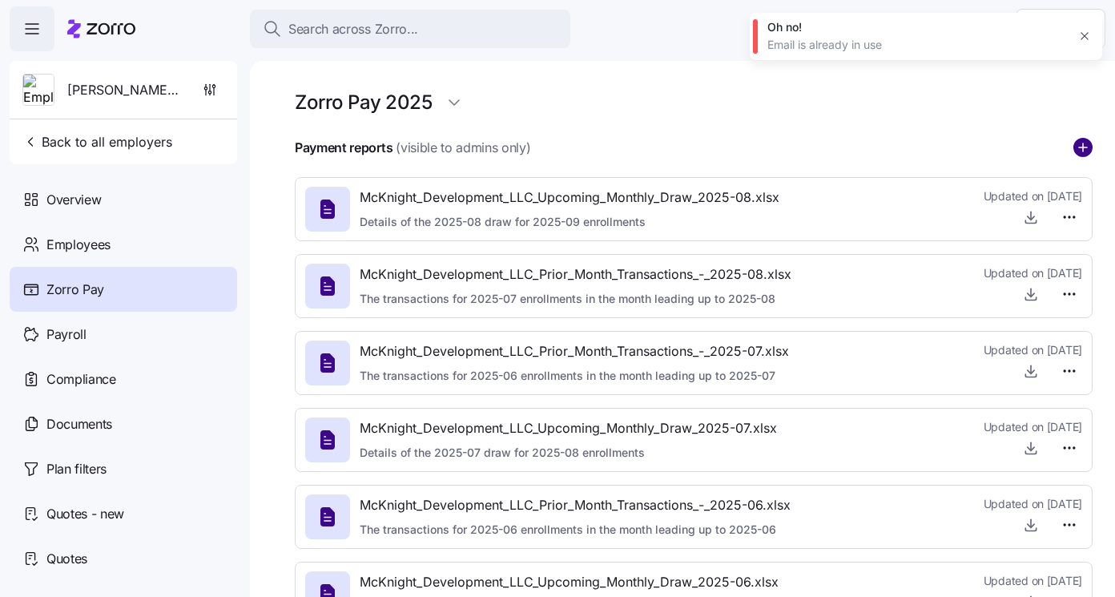
click at [1081, 144] on circle "add icon" at bounding box center [1083, 148] width 18 height 18
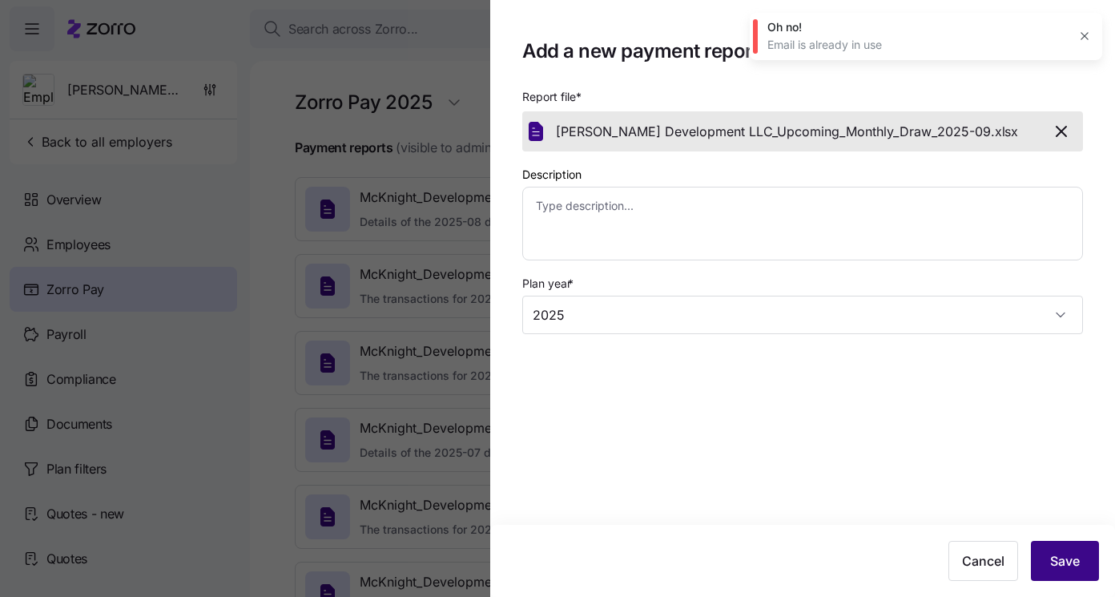
click at [1077, 567] on span "Save" at bounding box center [1065, 560] width 30 height 19
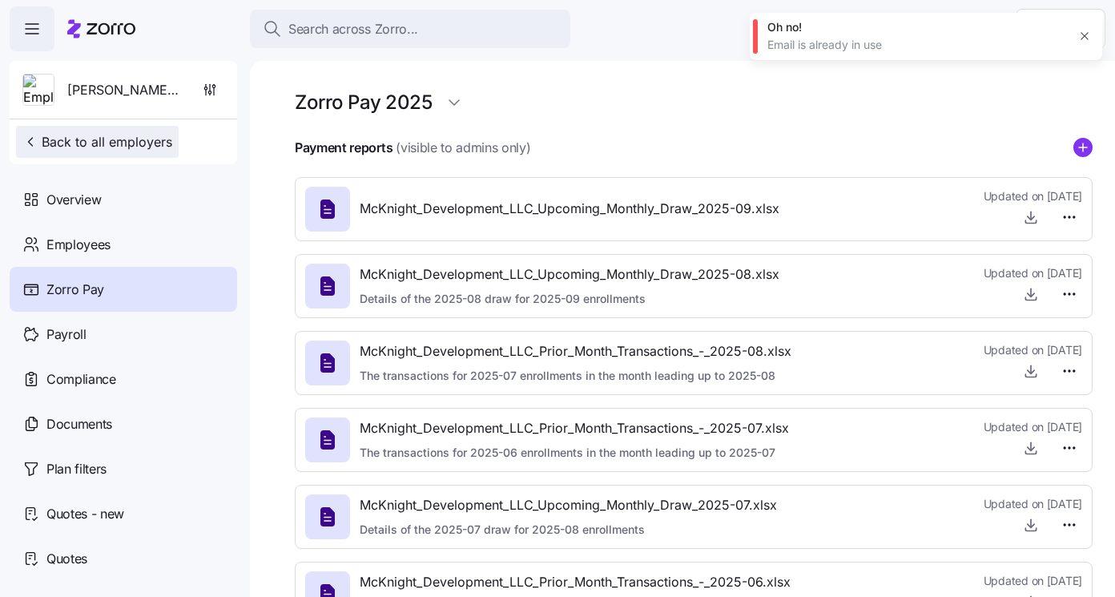
click at [115, 139] on span "Back to all employers" at bounding box center [97, 141] width 150 height 19
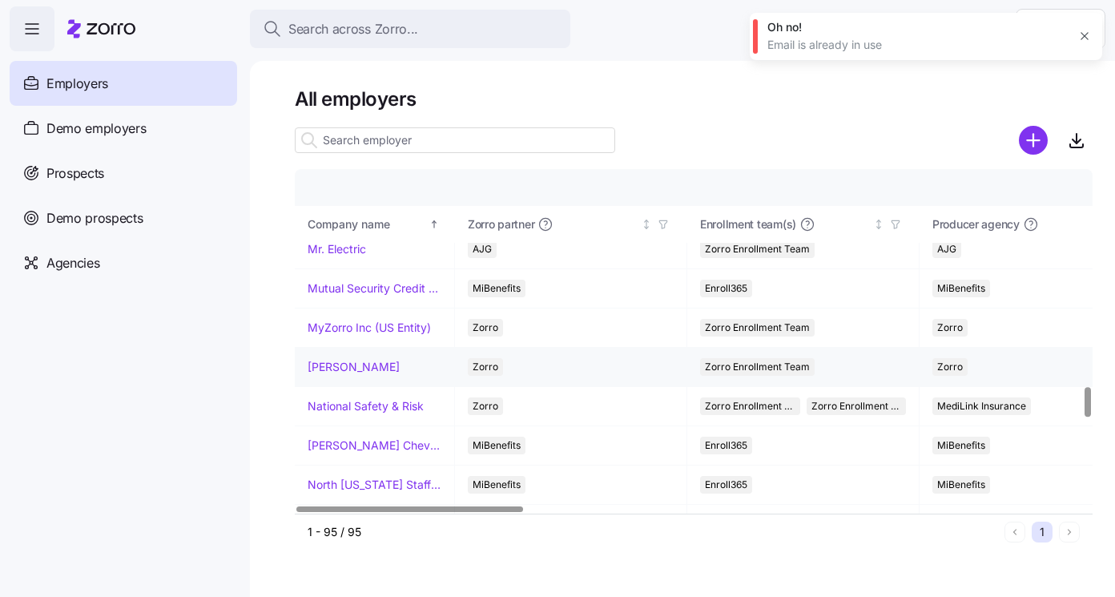
scroll to position [2489, 0]
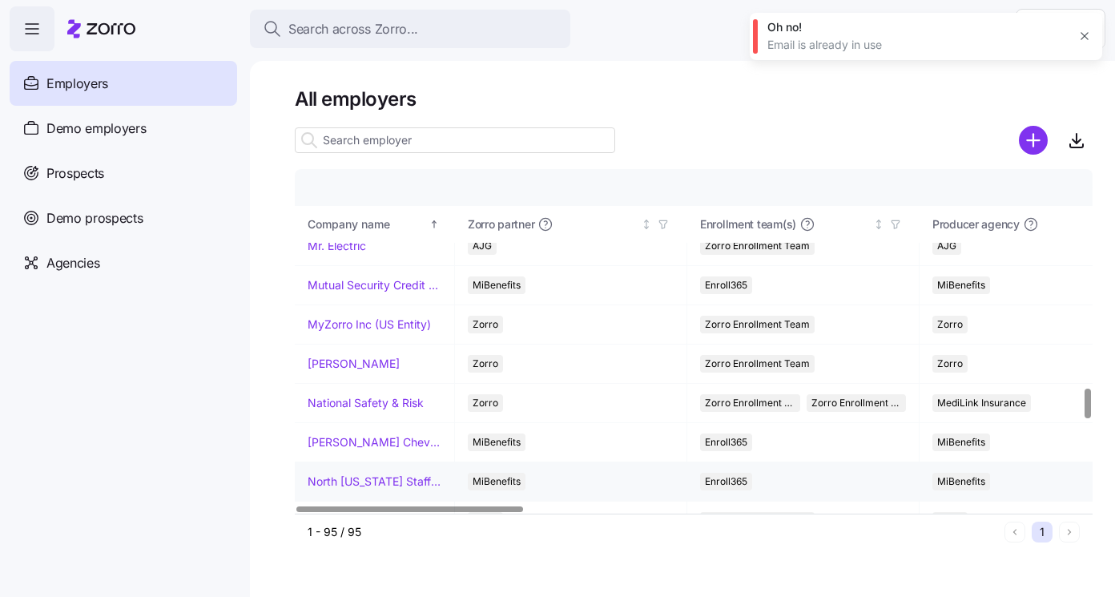
click at [380, 477] on link "North [US_STATE] Staffing" at bounding box center [375, 481] width 134 height 16
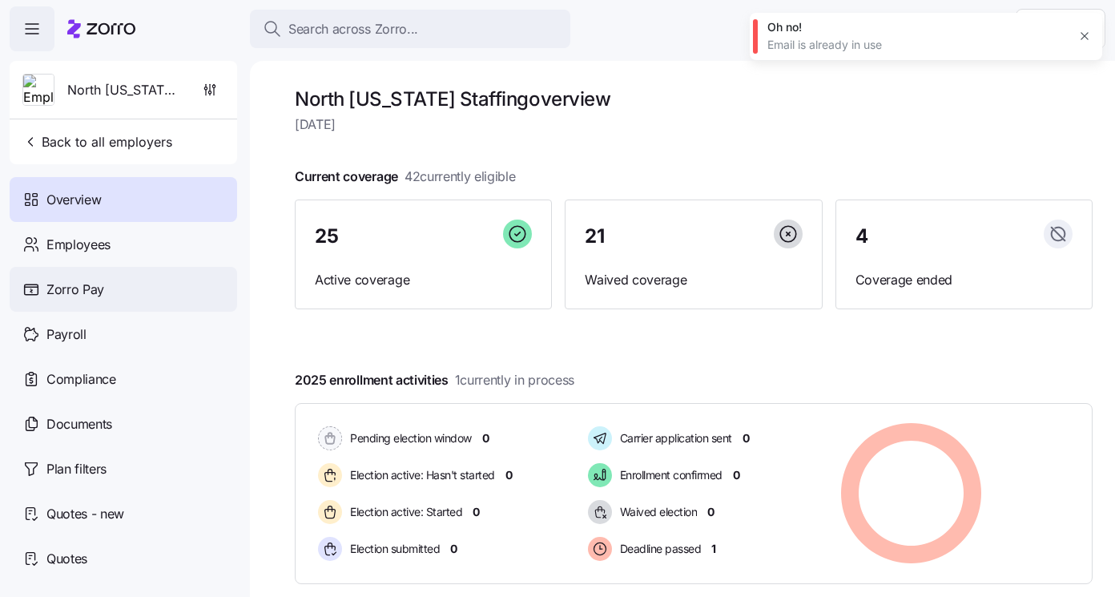
click at [101, 300] on div "Zorro Pay" at bounding box center [123, 289] width 227 height 45
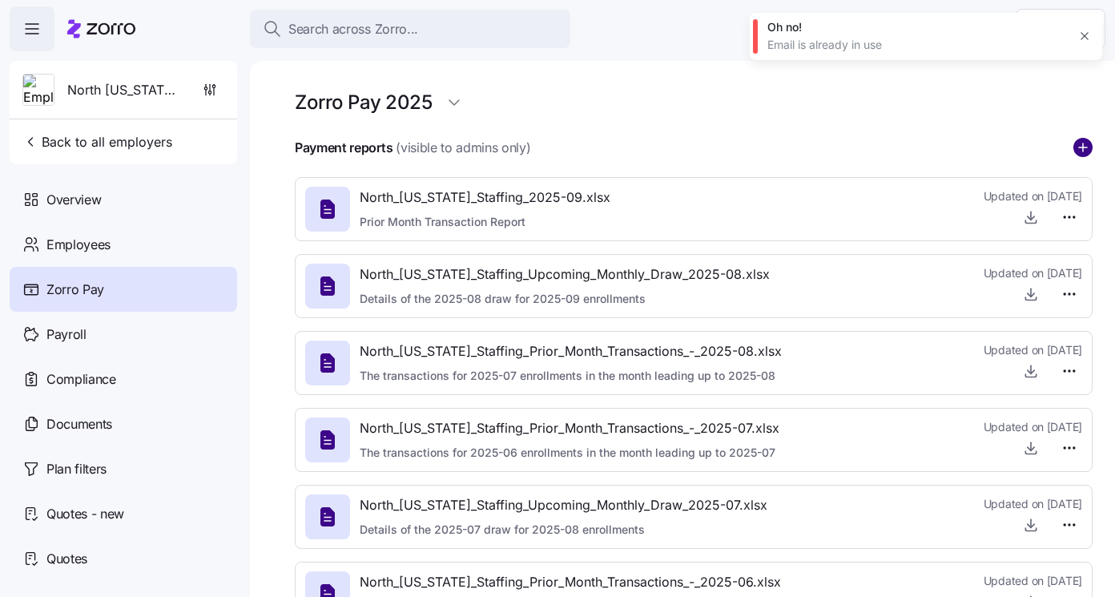
click at [1086, 150] on circle "add icon" at bounding box center [1083, 148] width 18 height 18
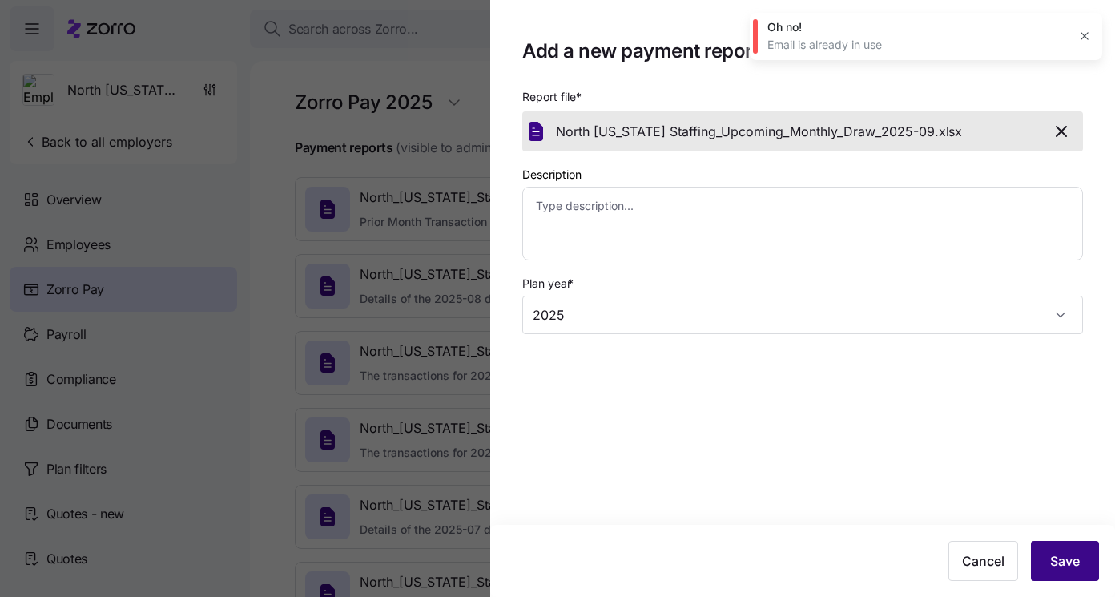
click at [1077, 562] on span "Save" at bounding box center [1065, 560] width 30 height 19
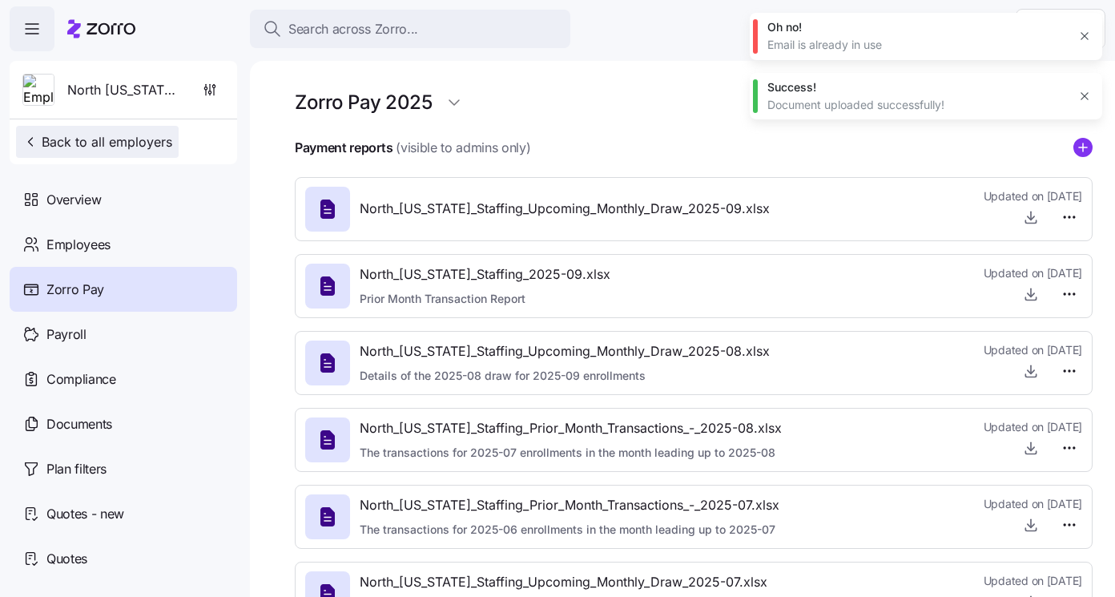
click at [168, 139] on span "Back to all employers" at bounding box center [97, 141] width 150 height 19
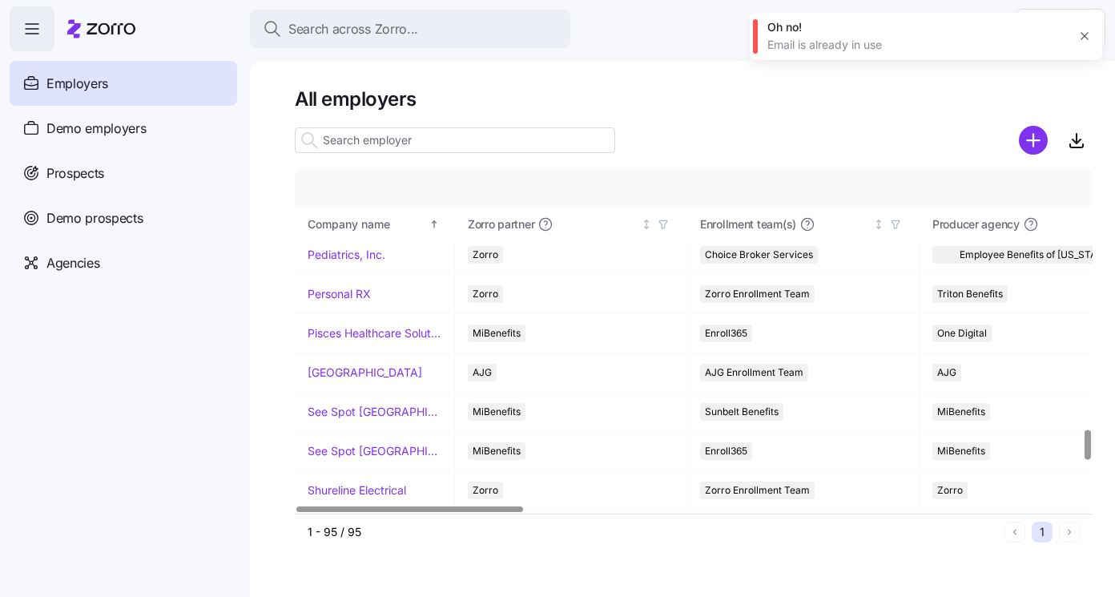
scroll to position [3456, 0]
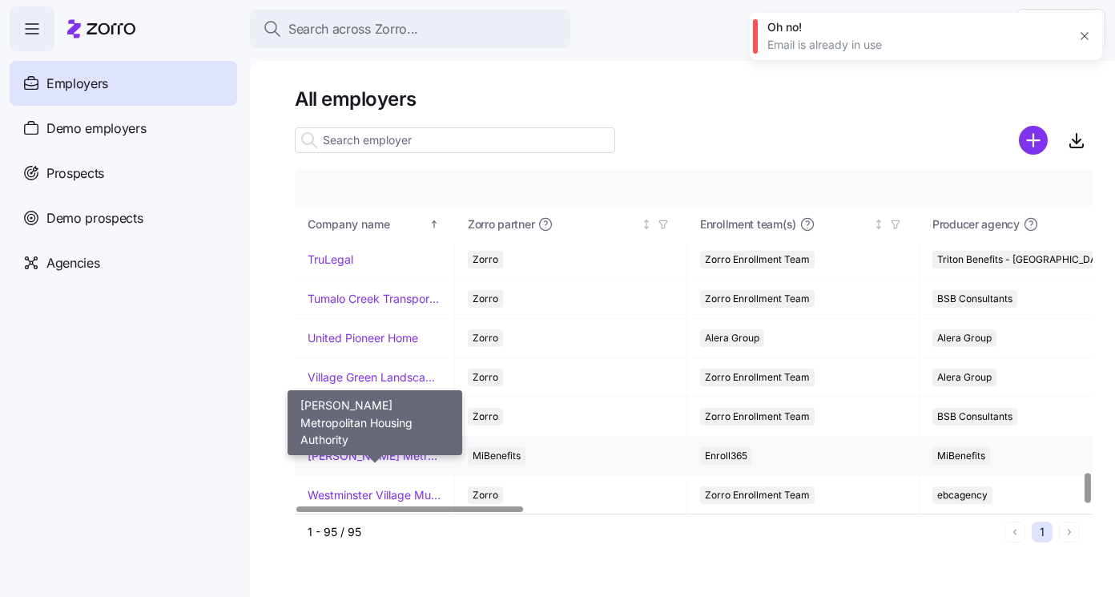
click at [408, 460] on link "[PERSON_NAME] Metropolitan Housing Authority" at bounding box center [375, 456] width 134 height 16
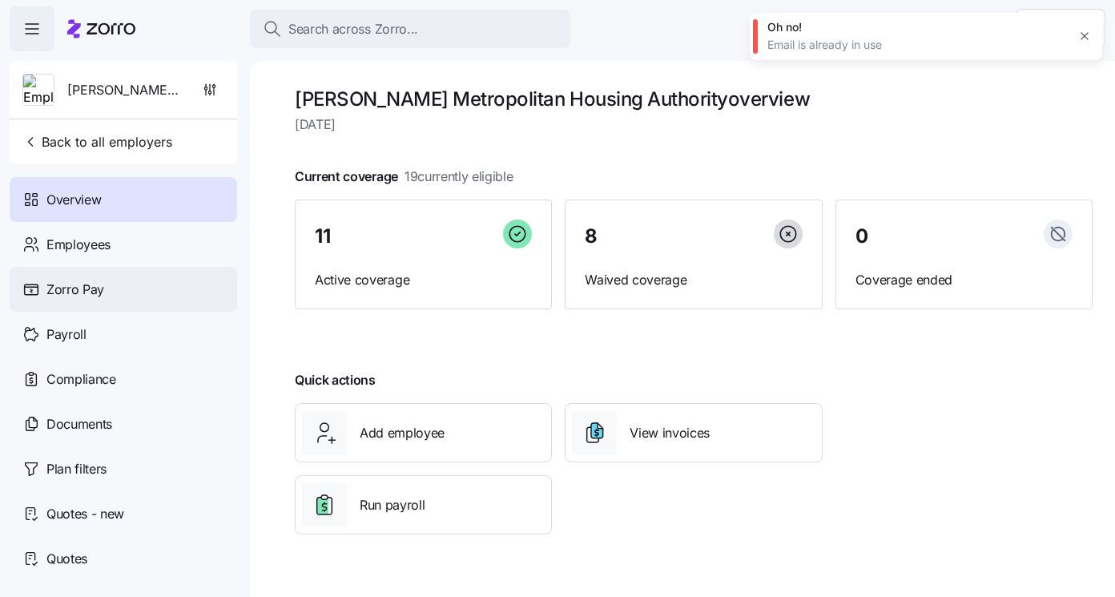
click at [113, 294] on div "Zorro Pay" at bounding box center [123, 289] width 227 height 45
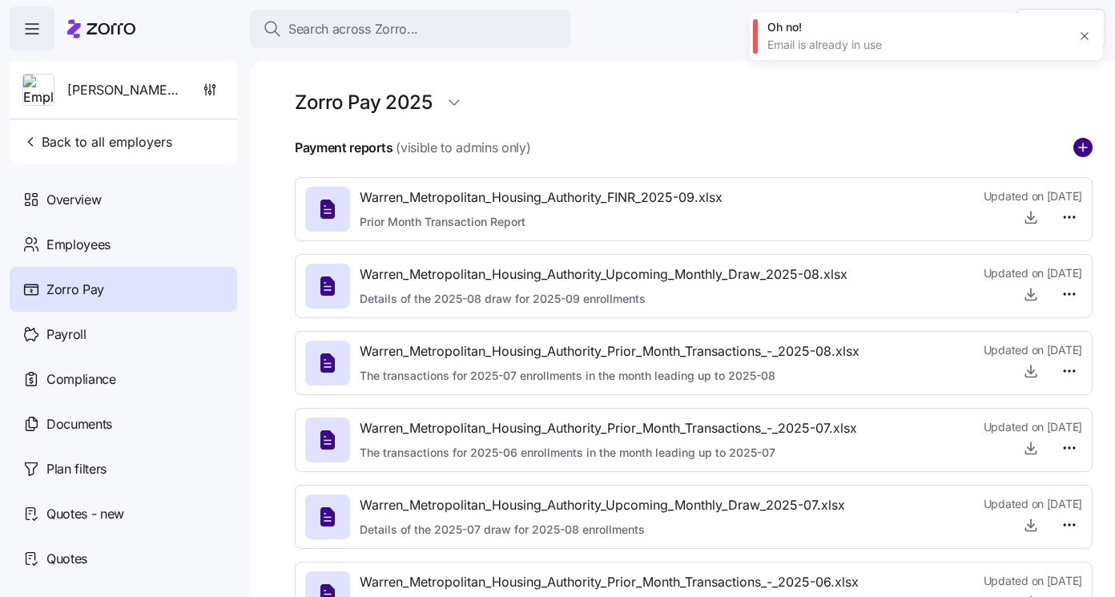
click at [1081, 145] on circle "add icon" at bounding box center [1083, 148] width 18 height 18
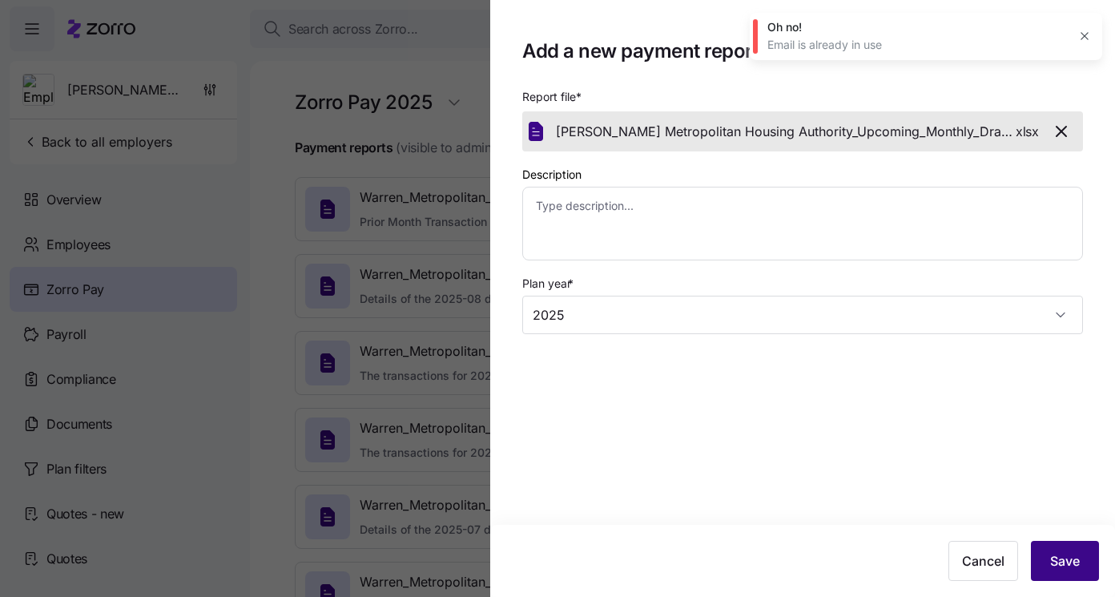
click at [1060, 570] on span "Save" at bounding box center [1065, 560] width 30 height 19
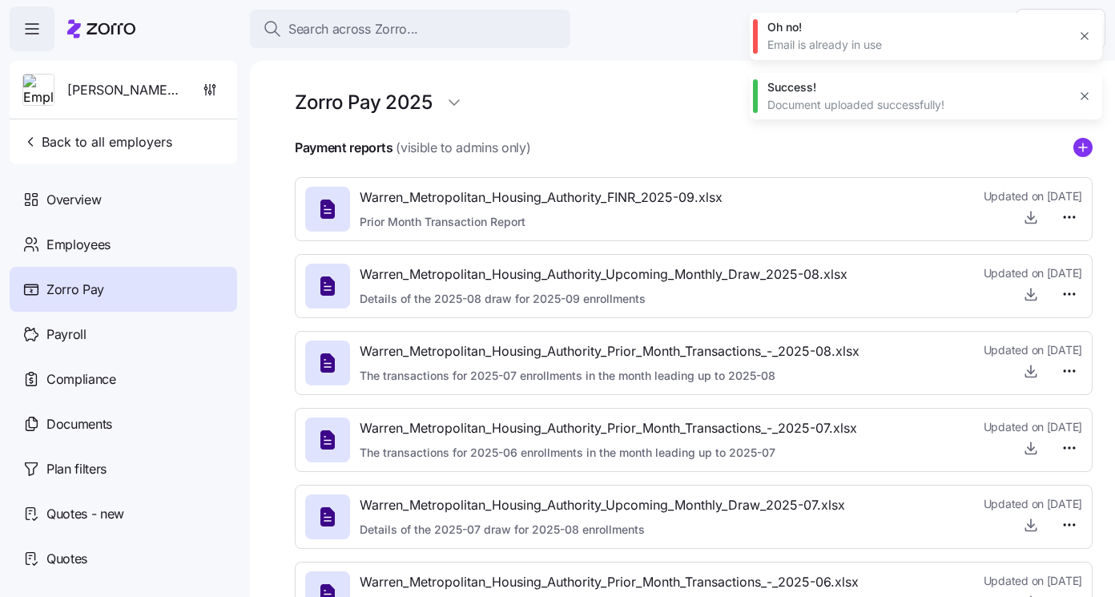
type textarea "x"
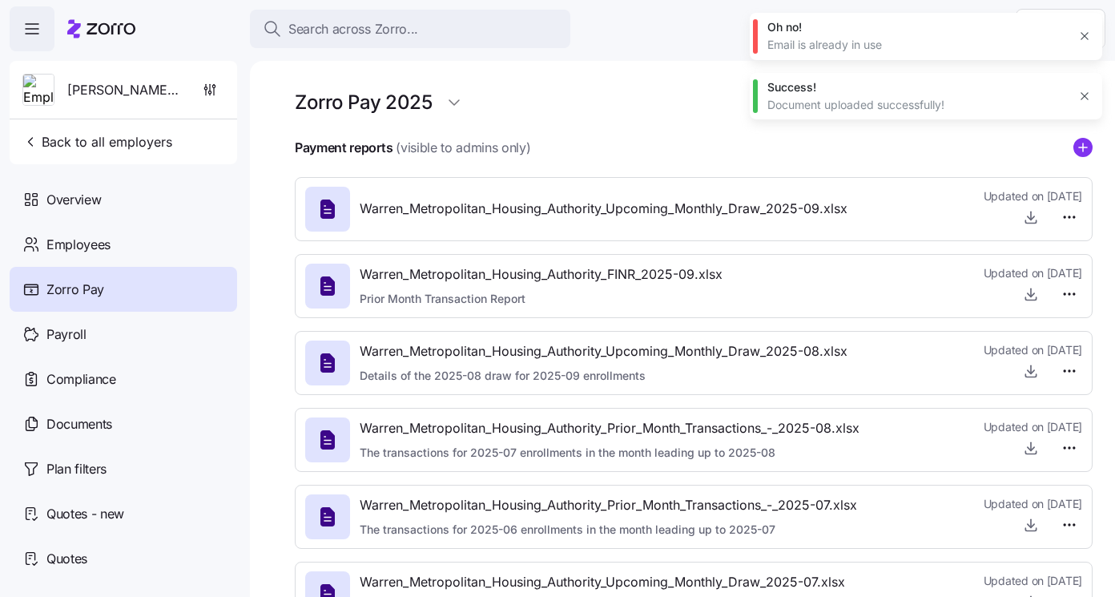
click at [656, 131] on div at bounding box center [694, 128] width 798 height 19
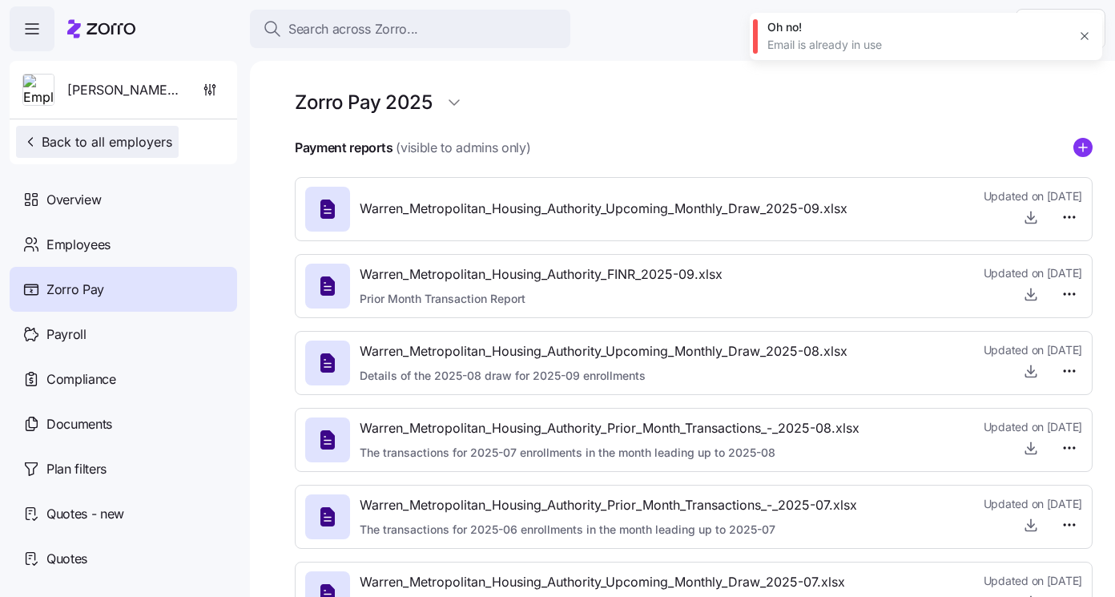
click at [153, 142] on span "Back to all employers" at bounding box center [97, 141] width 150 height 19
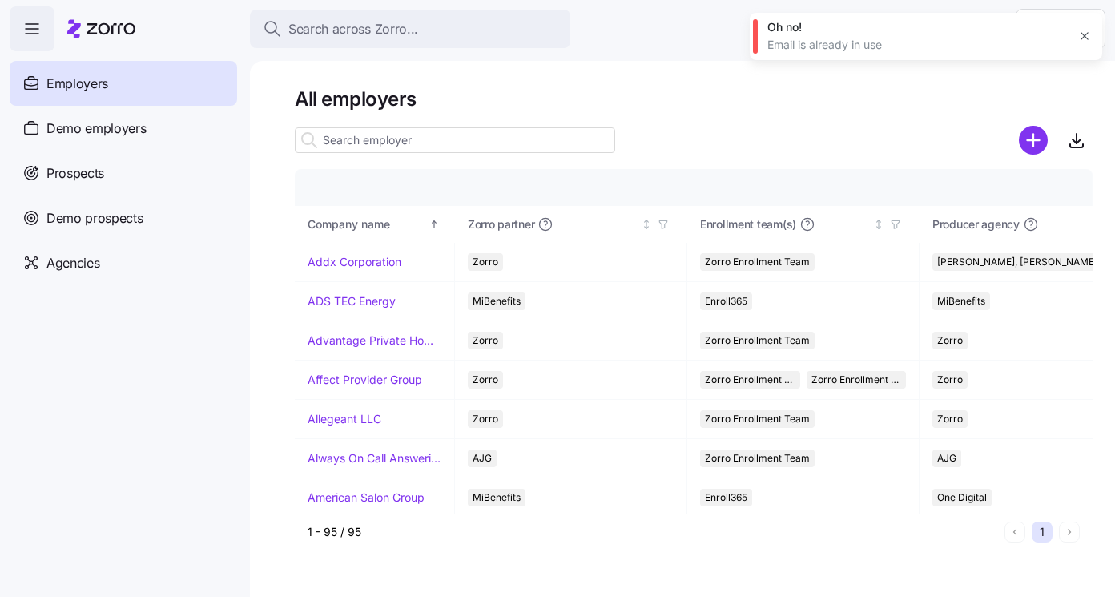
click at [403, 146] on input at bounding box center [455, 140] width 320 height 26
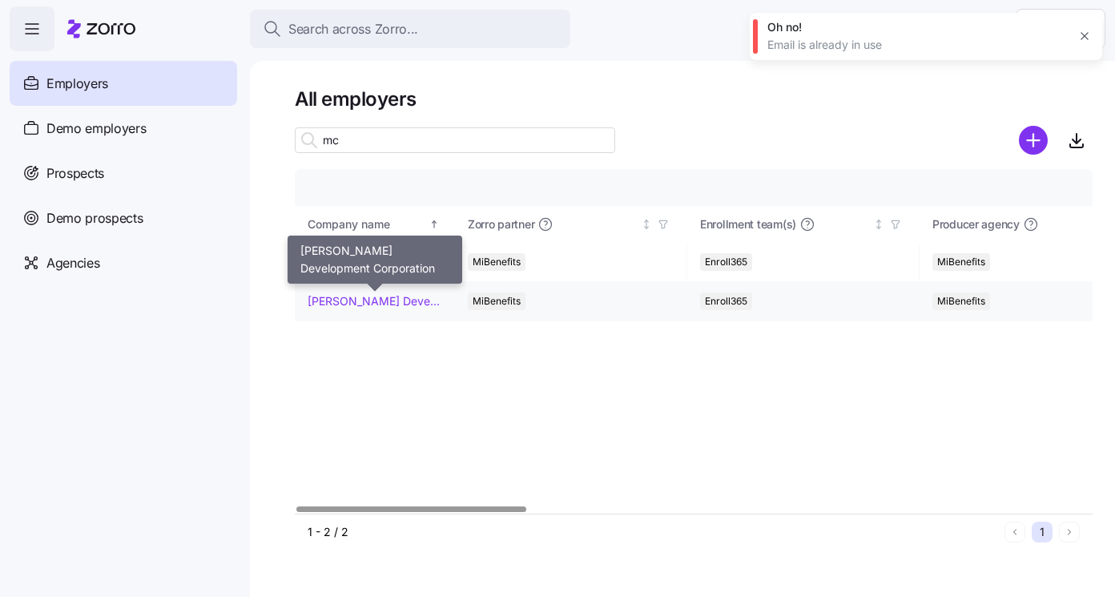
type input "mc"
click at [350, 302] on link "[PERSON_NAME] Development Corporation" at bounding box center [375, 301] width 134 height 16
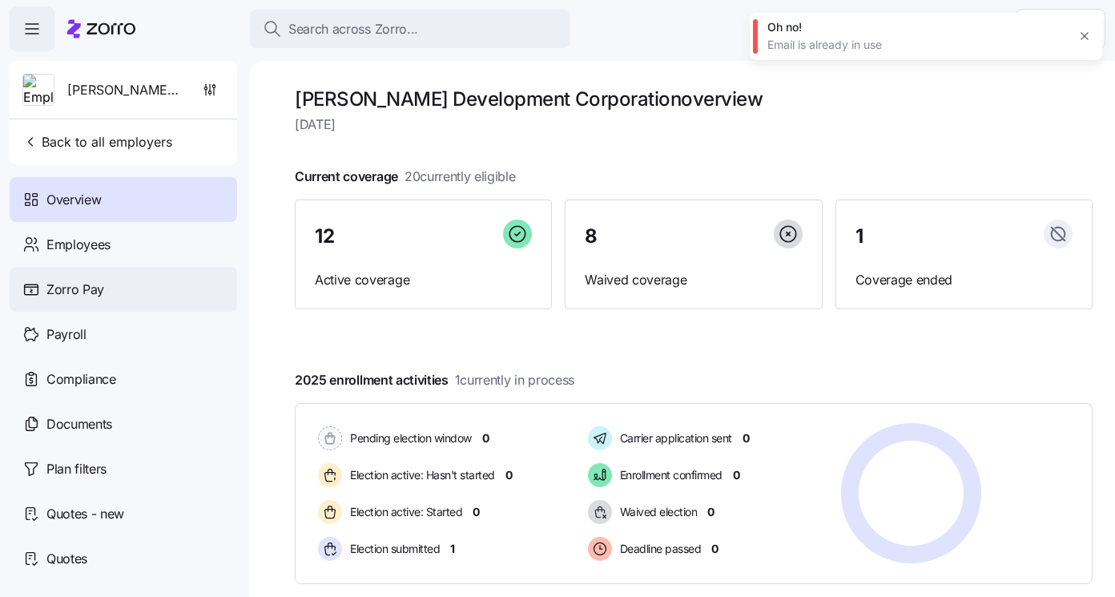
click at [99, 300] on div "Zorro Pay" at bounding box center [123, 289] width 227 height 45
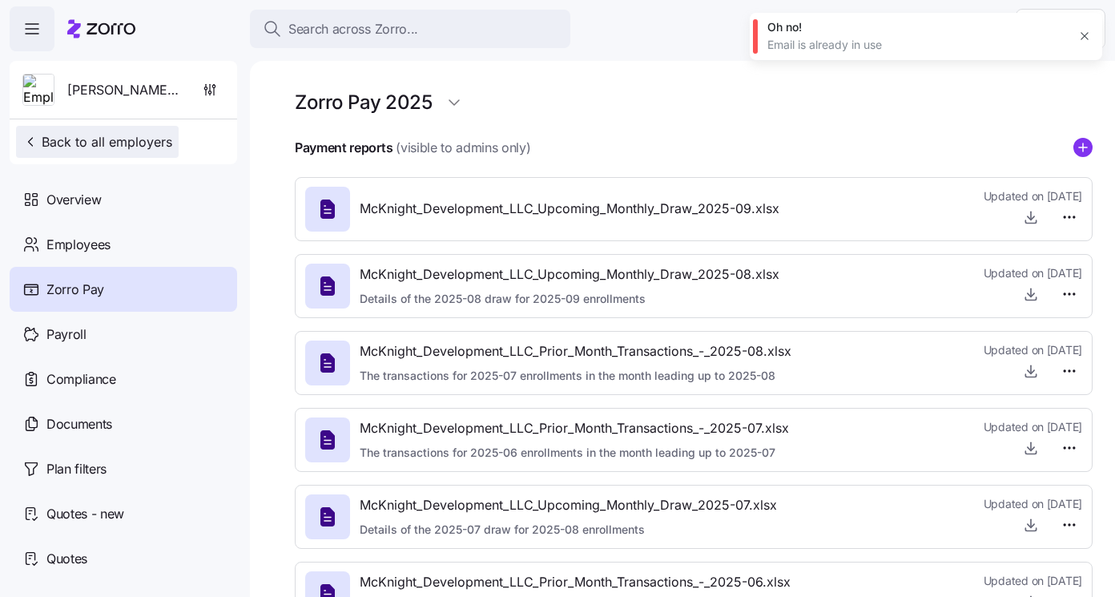
click at [145, 146] on span "Back to all employers" at bounding box center [97, 141] width 150 height 19
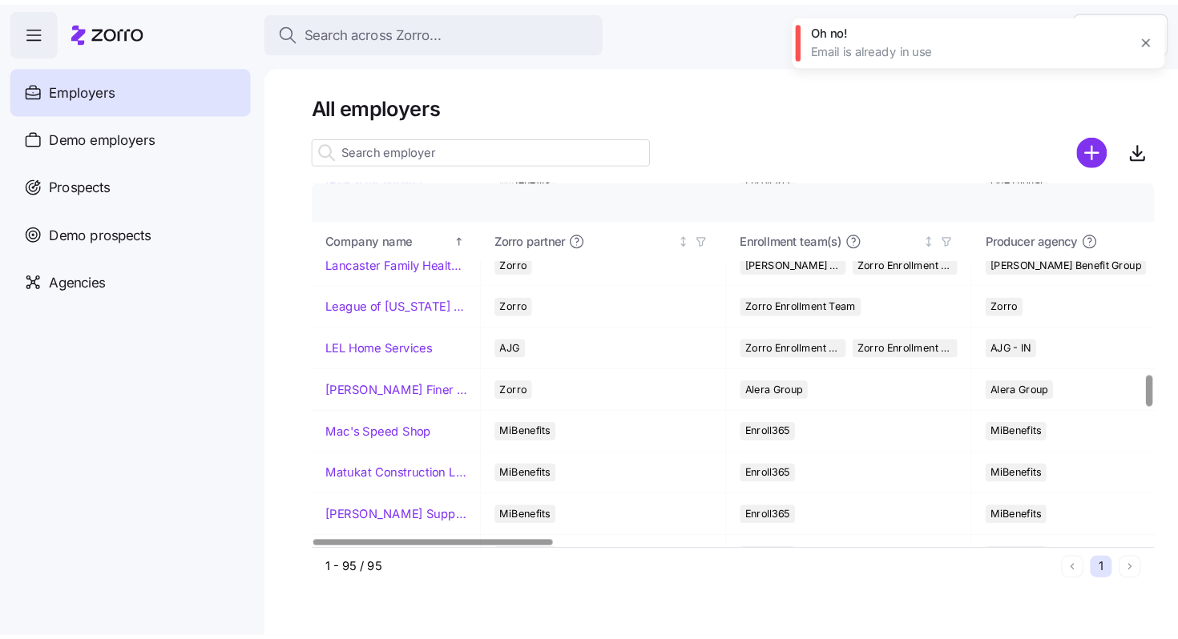
scroll to position [2064, 0]
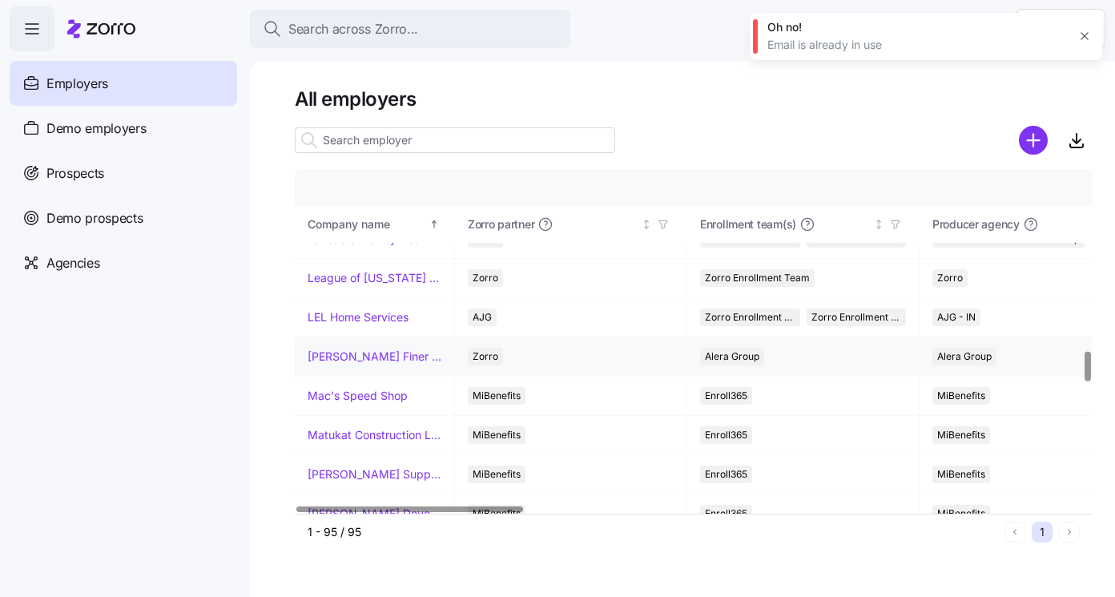
click at [359, 355] on link "[PERSON_NAME] Finer Meats" at bounding box center [375, 356] width 134 height 16
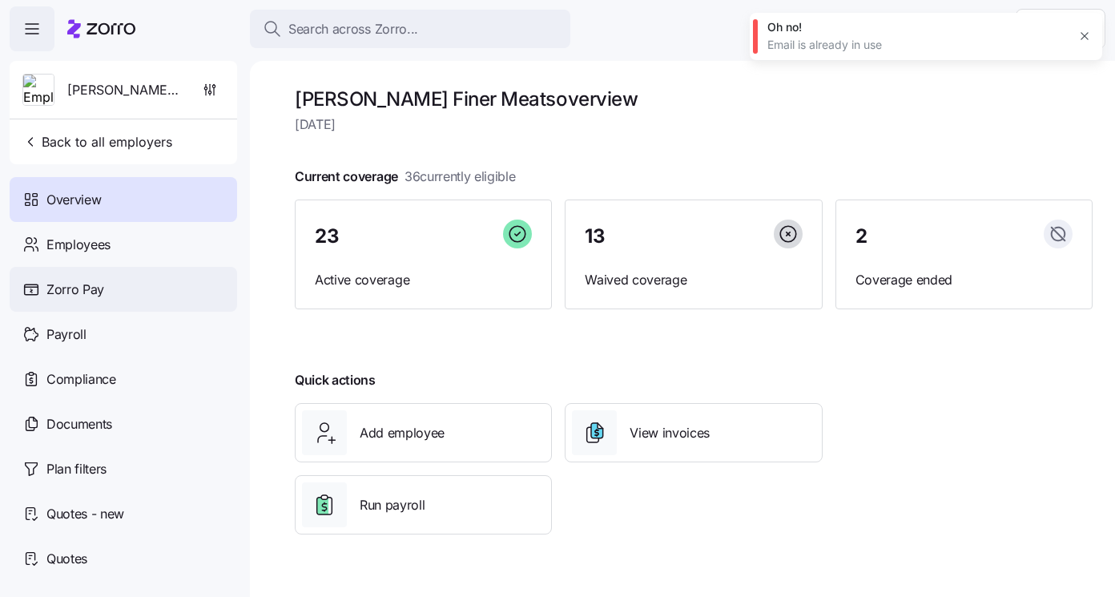
click at [95, 291] on span "Zorro Pay" at bounding box center [75, 290] width 58 height 20
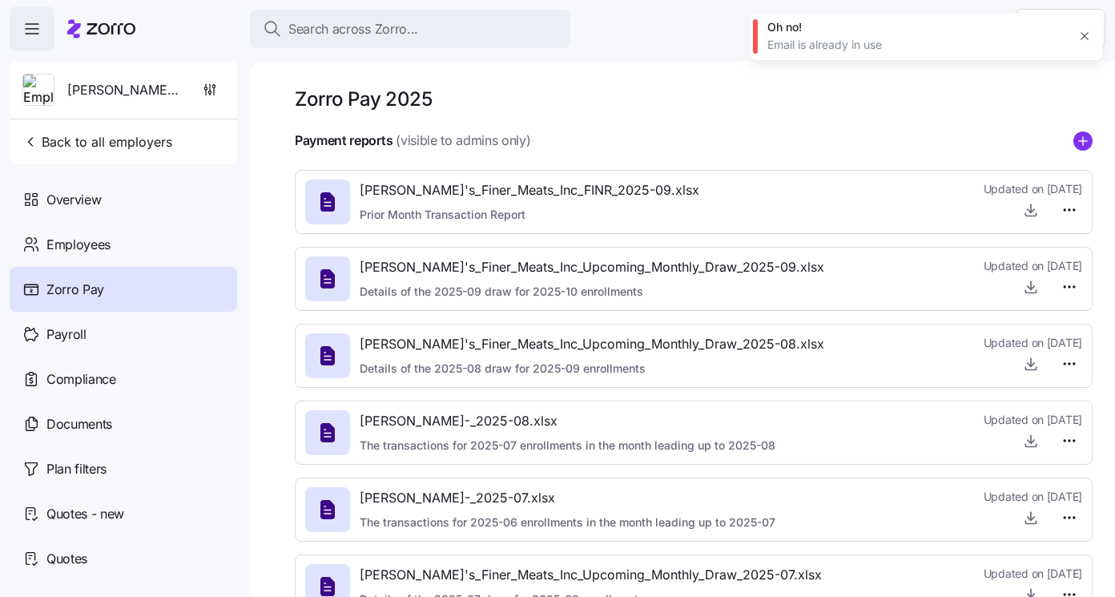
drag, startPoint x: 515, startPoint y: 420, endPoint x: 741, endPoint y: 423, distance: 225.9
click at [741, 423] on span "[PERSON_NAME]-_2025-08.xlsx" at bounding box center [568, 421] width 416 height 20
copy span "Prior_Month_Transactions_-_2025-08"
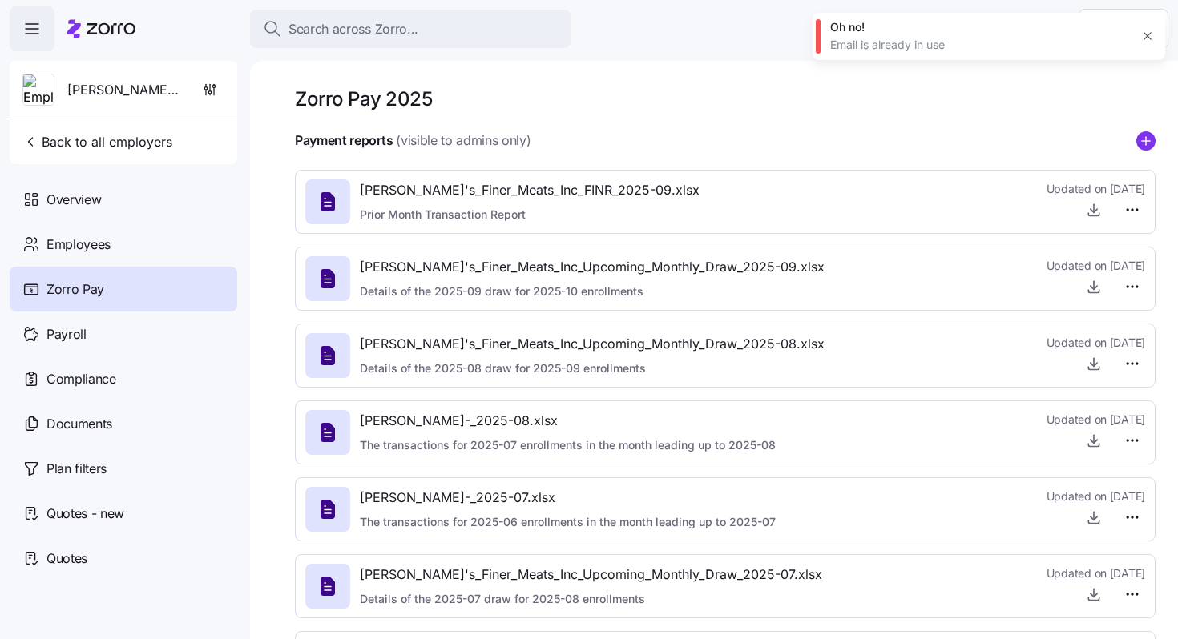
click at [541, 421] on span "[PERSON_NAME]-_2025-08.xlsx" at bounding box center [568, 421] width 416 height 20
